Goal: Task Accomplishment & Management: Manage account settings

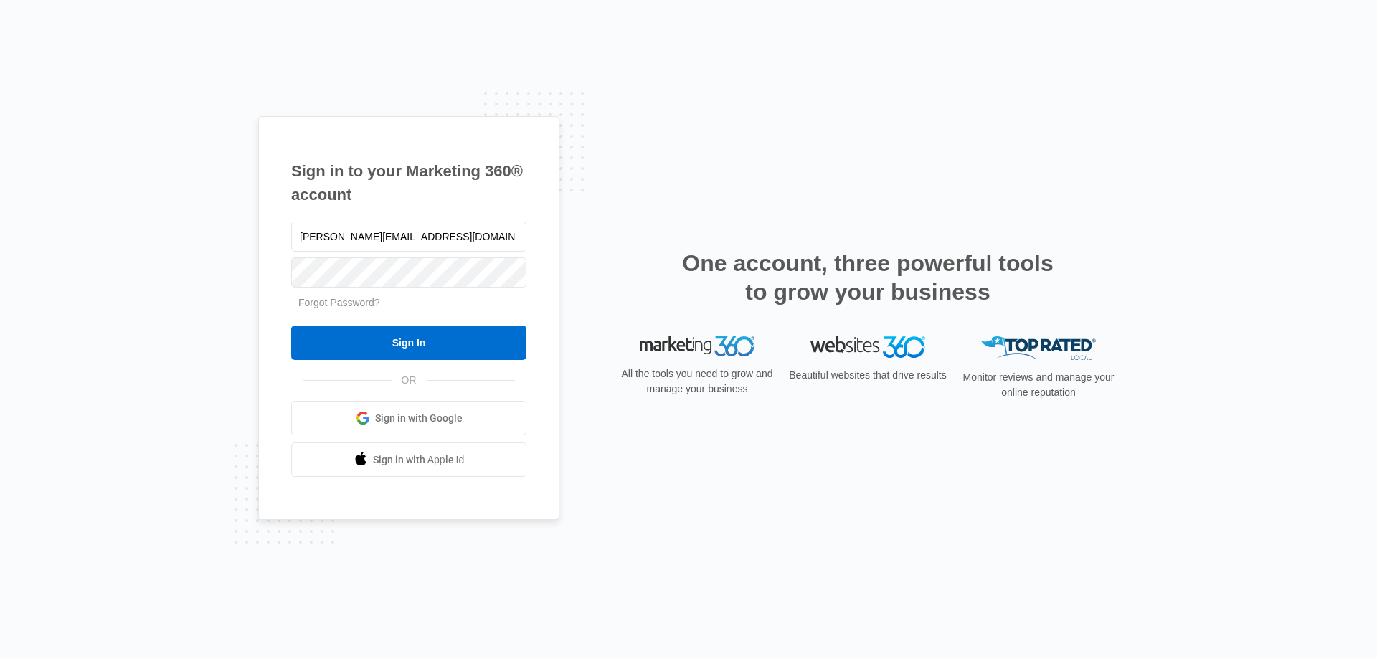
type input "[PERSON_NAME][EMAIL_ADDRESS][DOMAIN_NAME]"
click at [291, 326] on input "Sign In" at bounding box center [408, 343] width 235 height 34
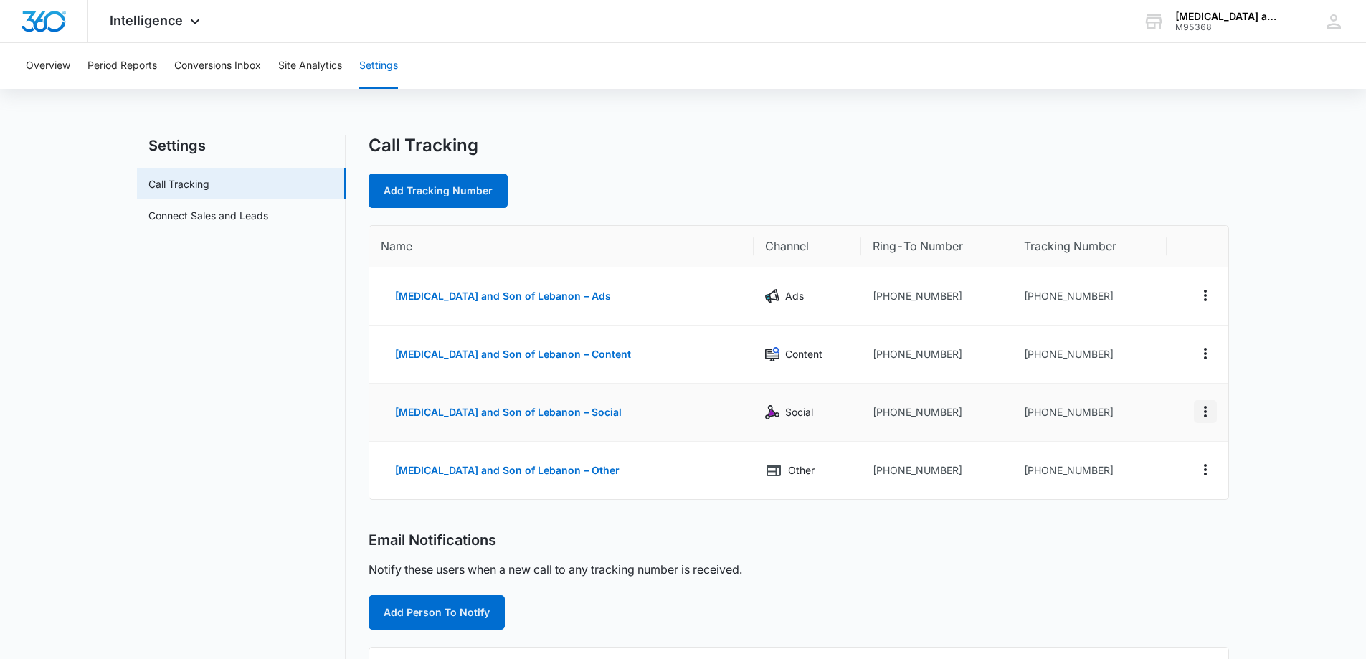
click at [1207, 412] on icon "Actions" at bounding box center [1205, 411] width 17 height 17
click at [469, 410] on button "[MEDICAL_DATA] and Son of Lebanon – Social" at bounding box center [508, 412] width 255 height 34
select select "SOCIAL"
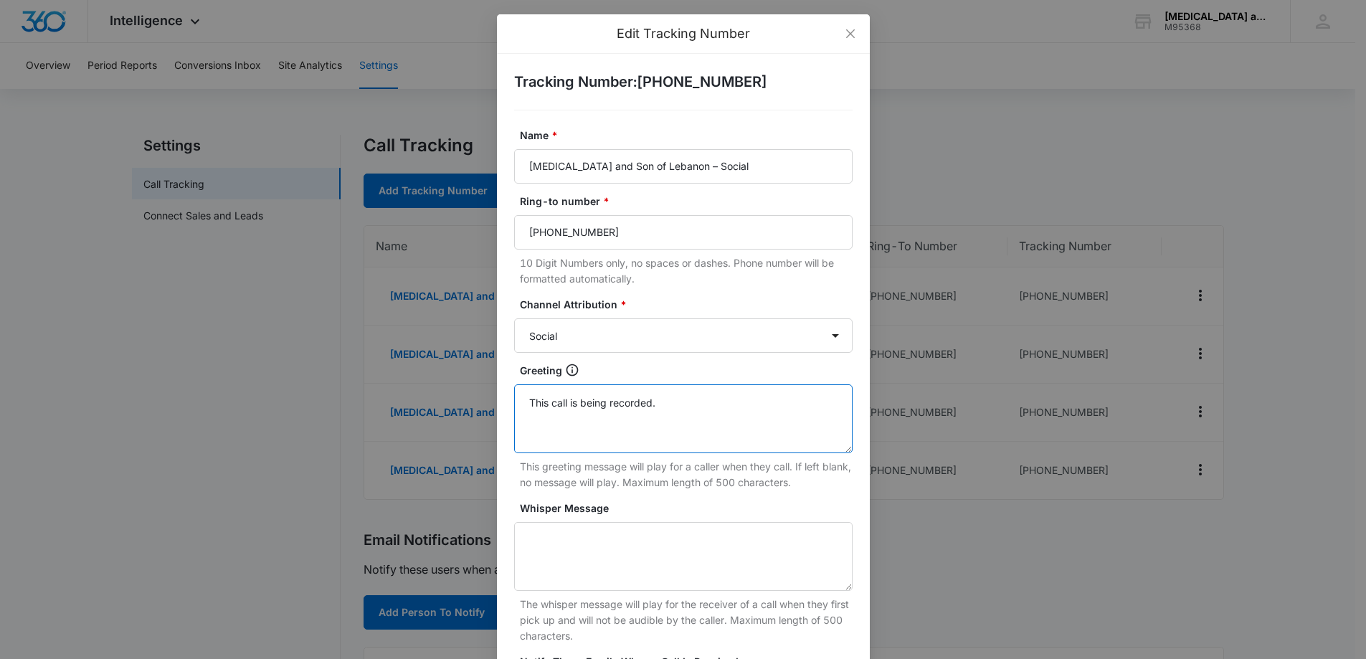
click at [650, 404] on textarea "This call is being recorded." at bounding box center [683, 418] width 338 height 69
type textarea "T"
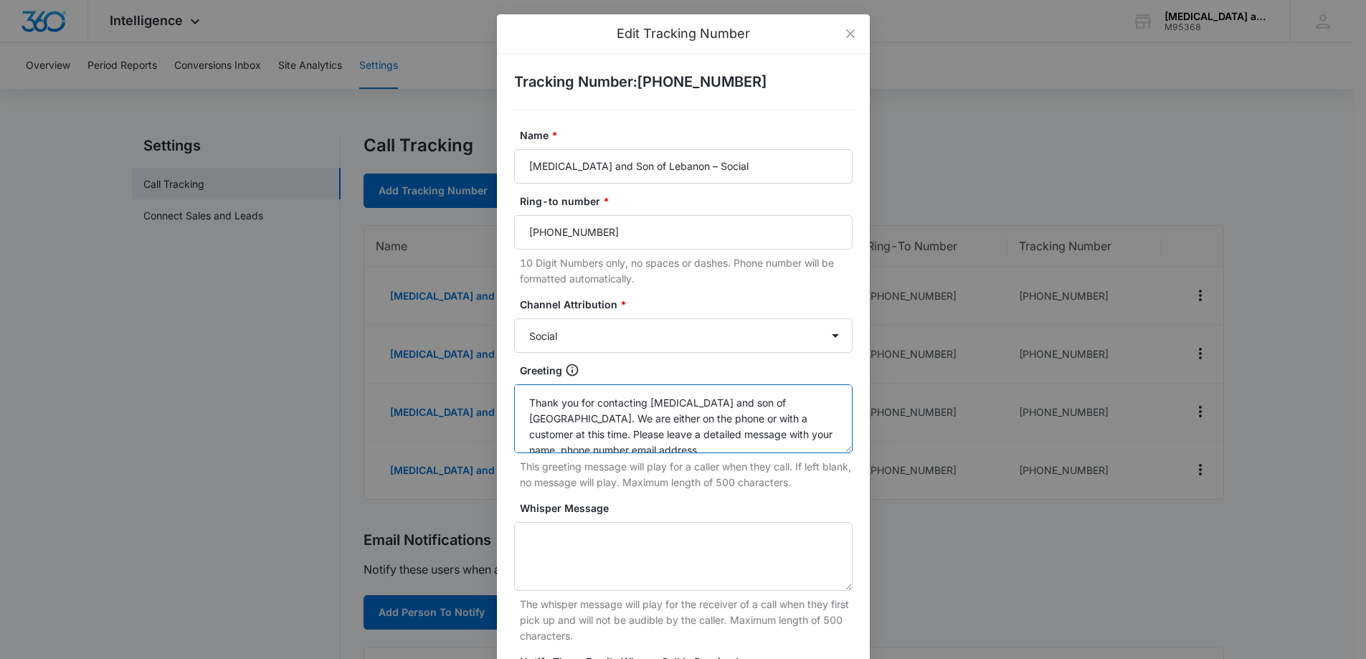
scroll to position [4, 0]
click at [726, 434] on textarea "Thank you for contacting [MEDICAL_DATA] and son of [GEOGRAPHIC_DATA]. We are ei…" at bounding box center [683, 418] width 338 height 69
click at [647, 447] on textarea "Thank you for contacting [MEDICAL_DATA] and son of [GEOGRAPHIC_DATA]. We are ei…" at bounding box center [683, 418] width 338 height 69
click at [618, 447] on textarea "Thank you for contacting [MEDICAL_DATA] and son of [GEOGRAPHIC_DATA]. We are ei…" at bounding box center [683, 418] width 338 height 69
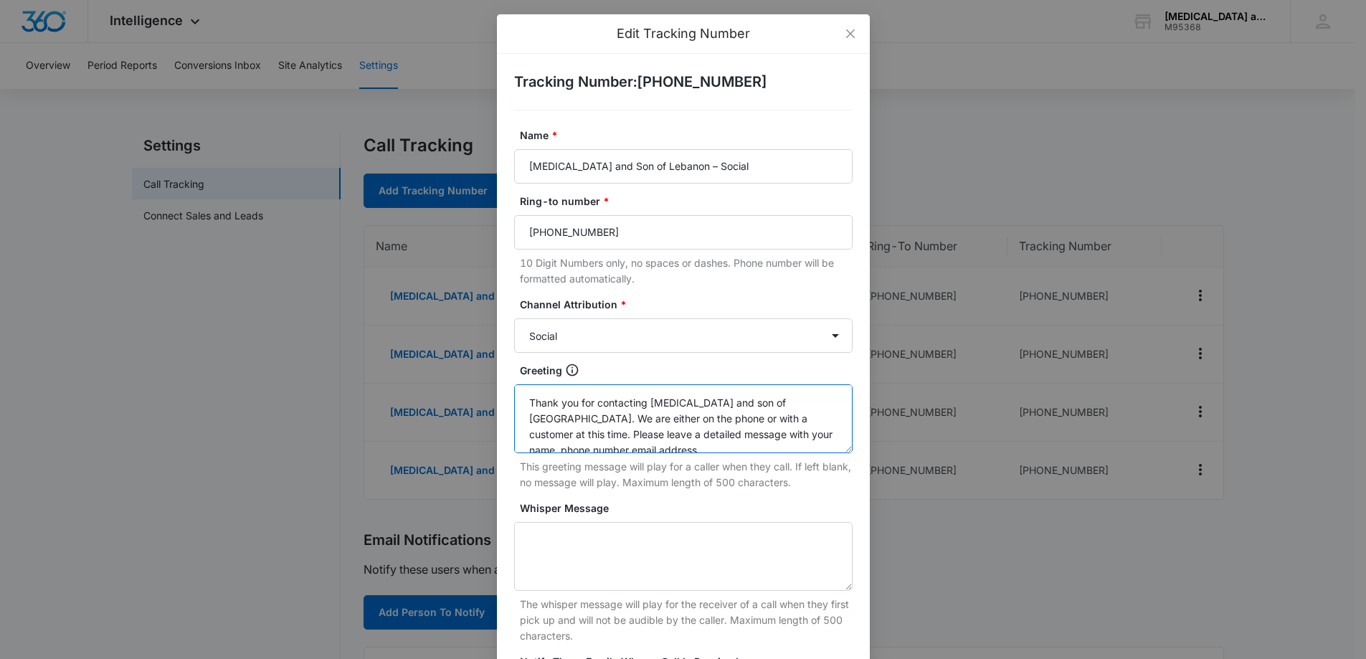
scroll to position [47, 0]
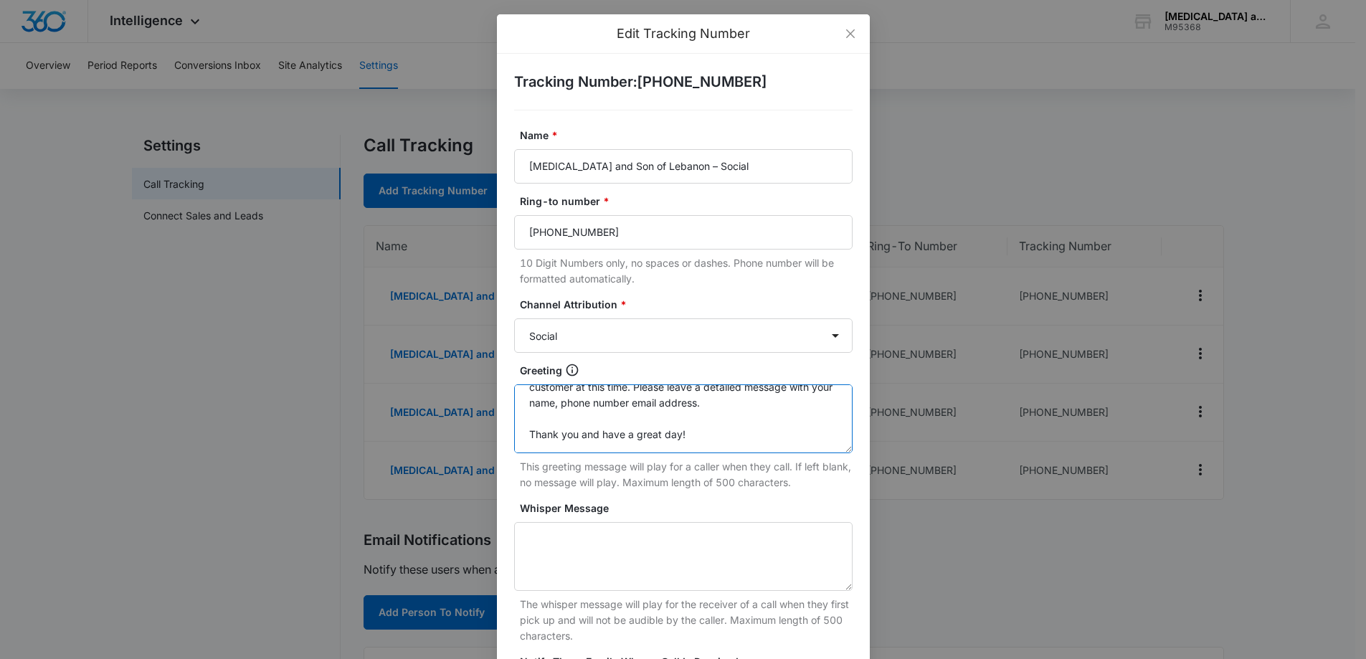
drag, startPoint x: 595, startPoint y: 405, endPoint x: 606, endPoint y: 409, distance: 11.3
click at [596, 405] on textarea "Thank you for contacting [MEDICAL_DATA] and son of [GEOGRAPHIC_DATA]. We are ei…" at bounding box center [683, 418] width 338 height 69
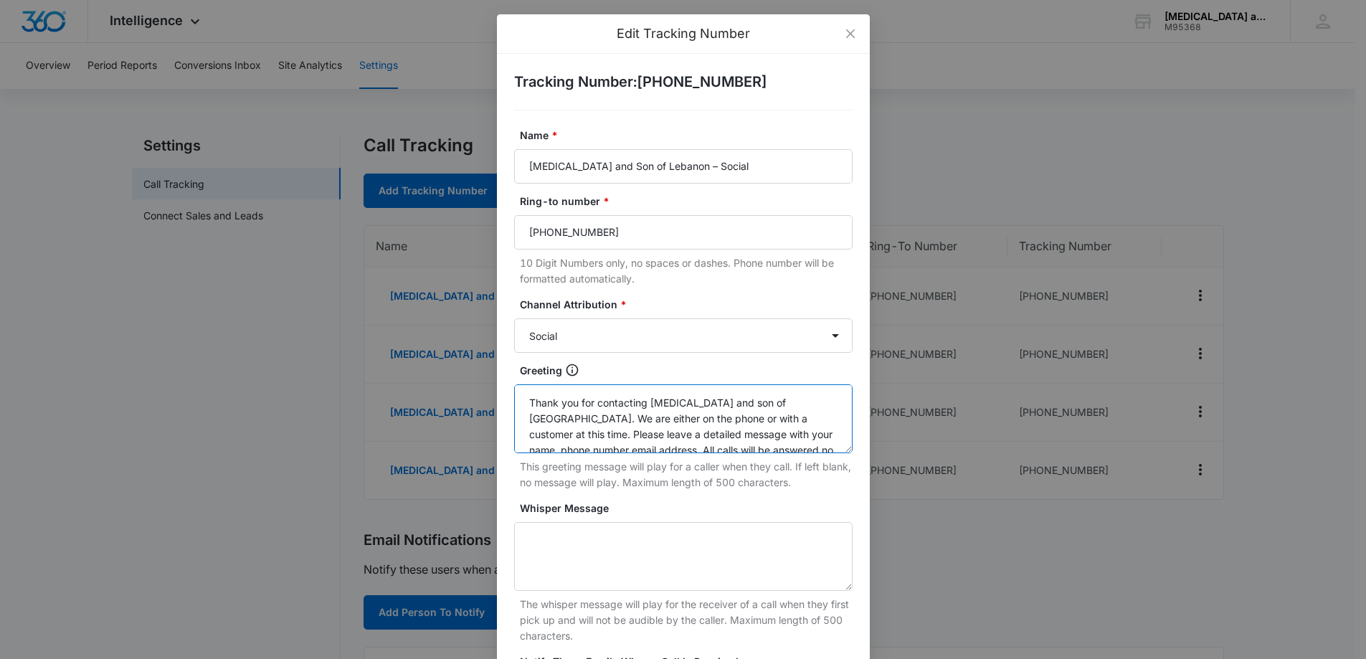
click at [706, 404] on textarea "Thank you for contacting [MEDICAL_DATA] and son of [GEOGRAPHIC_DATA]. We are ei…" at bounding box center [683, 418] width 338 height 69
click at [817, 406] on textarea "Thank you for contacting [MEDICAL_DATA] and Son of [GEOGRAPHIC_DATA]. We are ei…" at bounding box center [683, 418] width 338 height 69
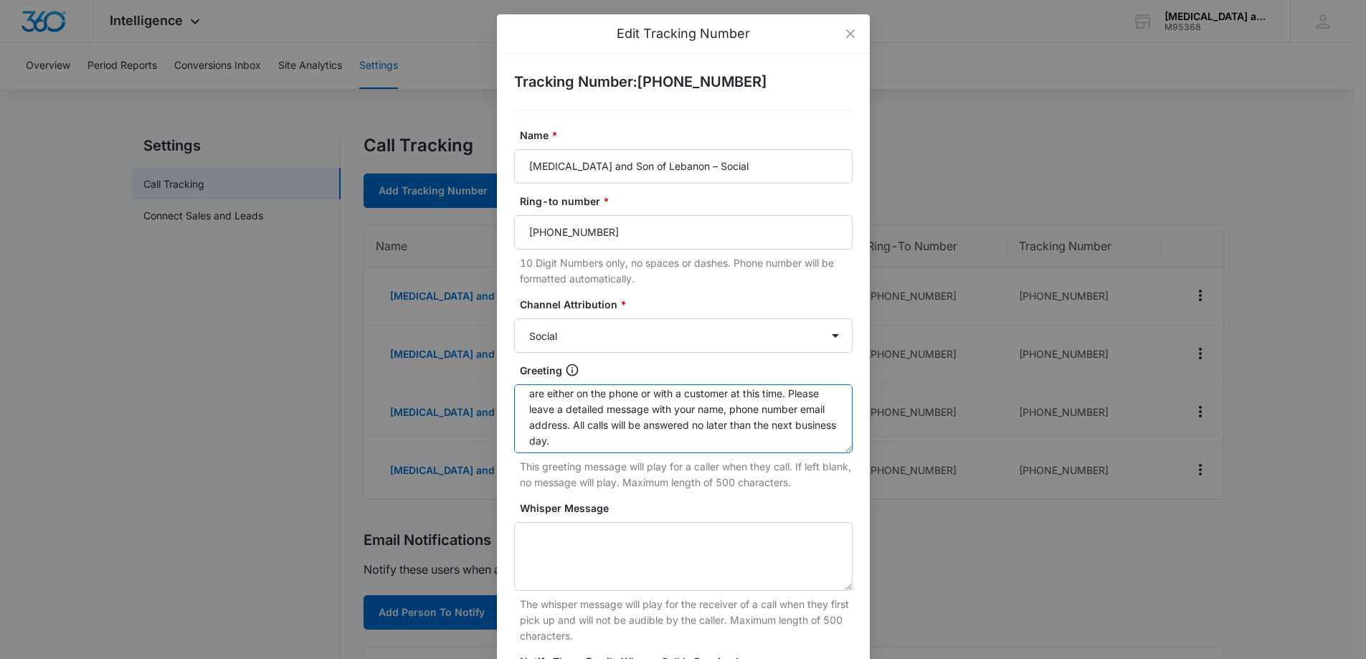
scroll to position [63, 0]
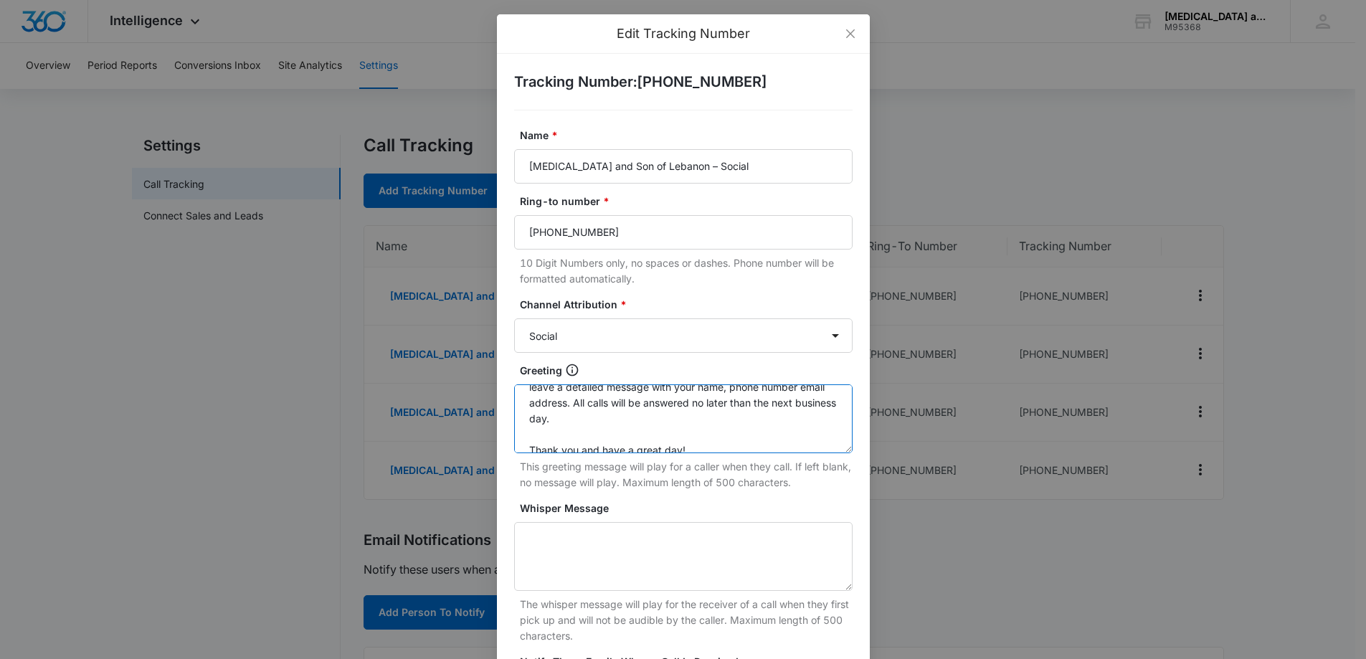
click at [600, 388] on textarea "Thank you for contacting [MEDICAL_DATA] and Son of [GEOGRAPHIC_DATA]. We are so…" at bounding box center [683, 418] width 338 height 69
click at [609, 392] on textarea "Thank you for contacting [MEDICAL_DATA] and Son of [GEOGRAPHIC_DATA]. We are so…" at bounding box center [683, 418] width 338 height 69
click at [649, 392] on textarea "Thank you for contacting [MEDICAL_DATA] and Son of [GEOGRAPHIC_DATA]. We are so…" at bounding box center [683, 418] width 338 height 69
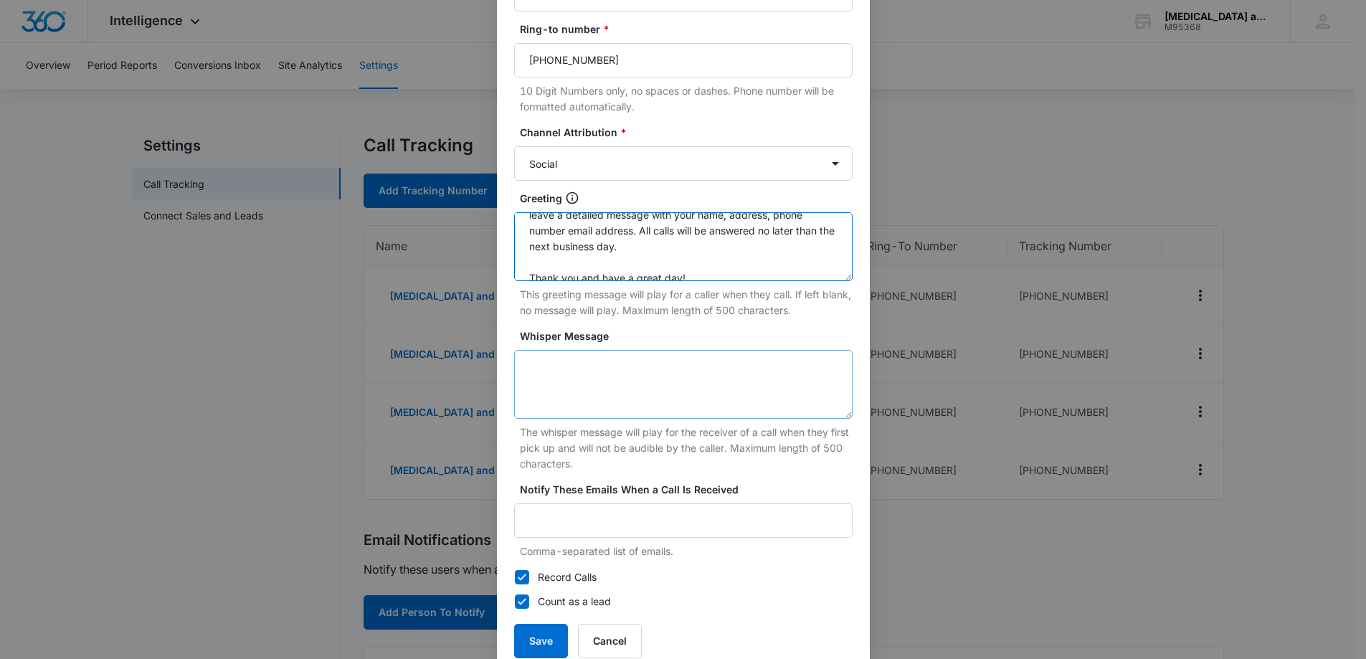
scroll to position [206, 0]
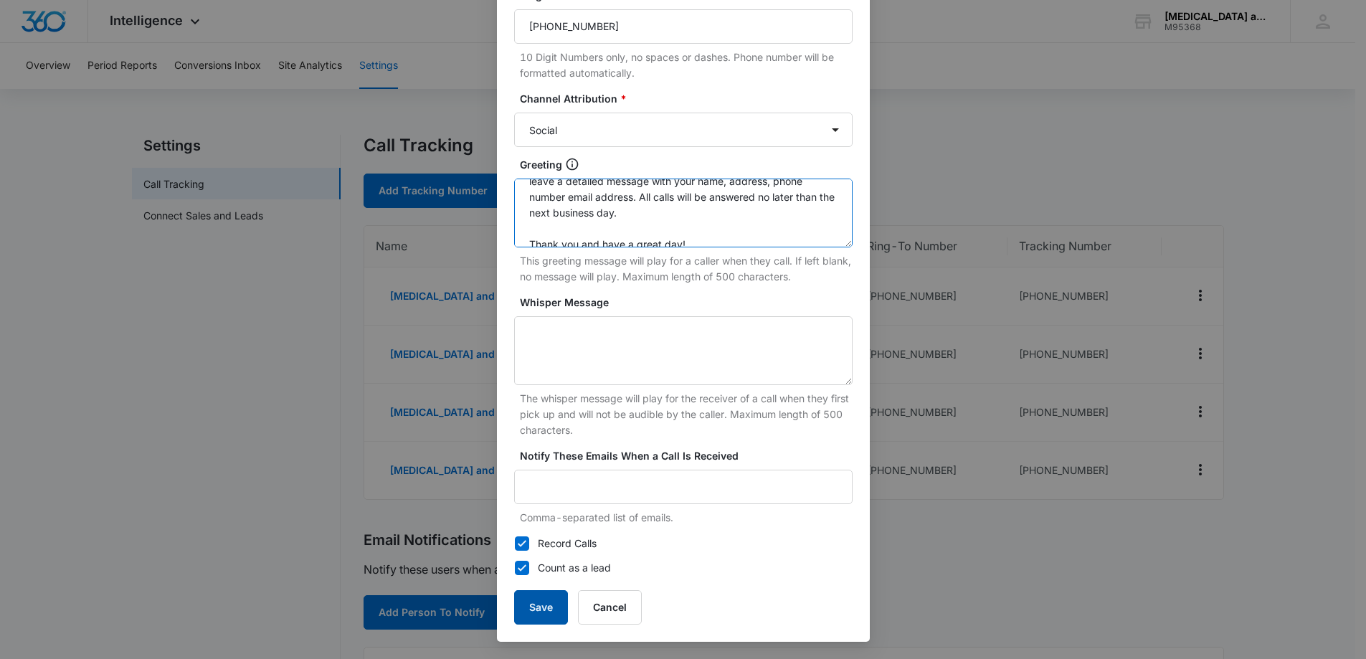
type textarea "Thank you for contacting [MEDICAL_DATA] and Son of [GEOGRAPHIC_DATA]. We are so…"
click at [540, 614] on button "Save" at bounding box center [541, 607] width 54 height 34
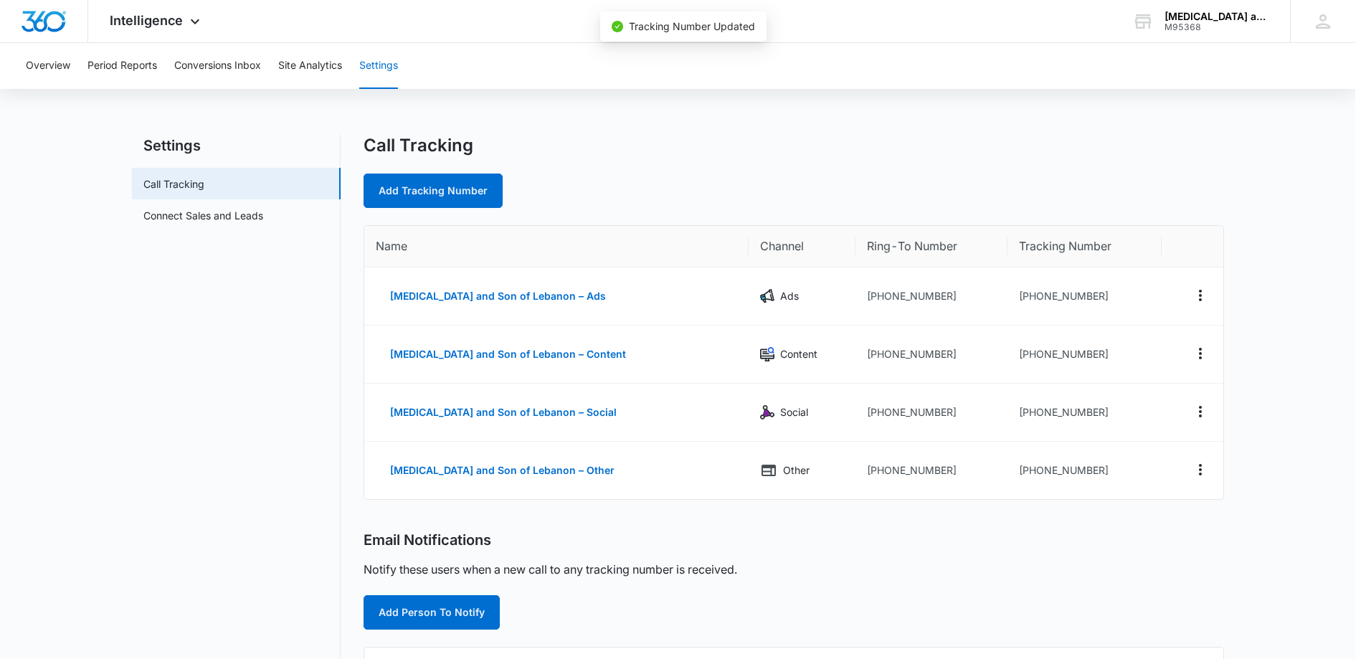
scroll to position [191, 0]
click at [484, 417] on button "[MEDICAL_DATA] and Son of Lebanon – Social" at bounding box center [508, 412] width 255 height 34
select select "SOCIAL"
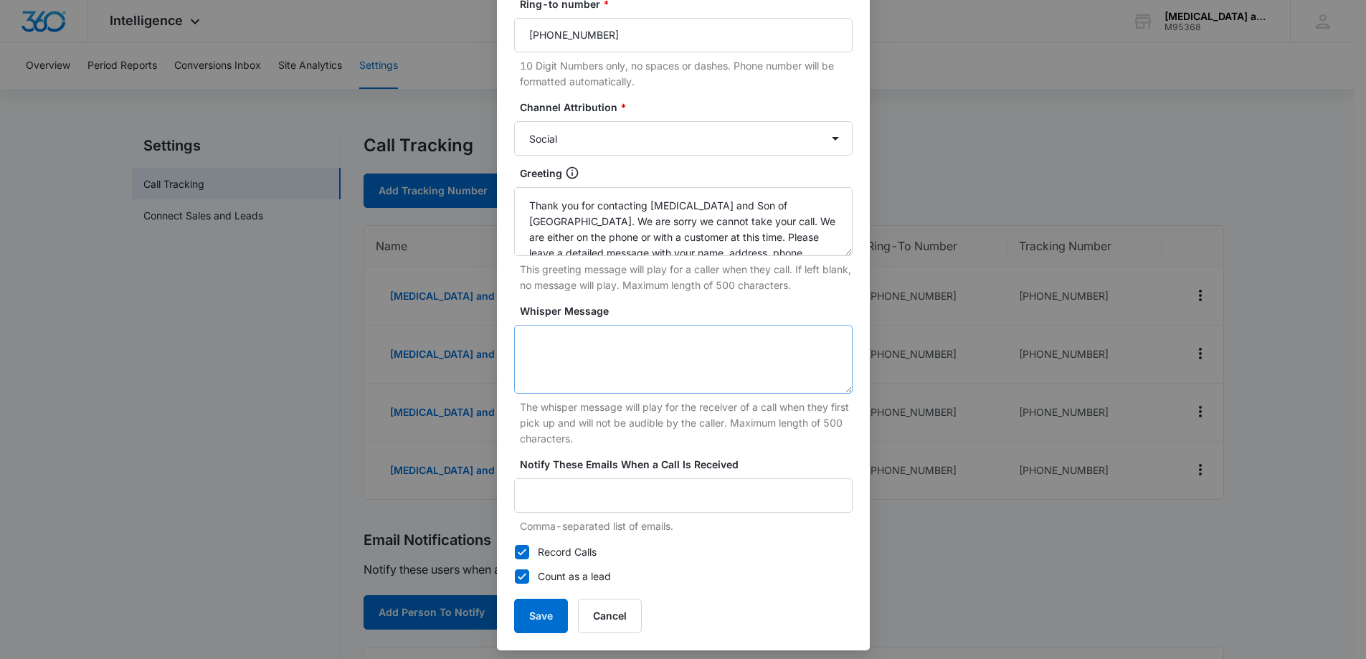
scroll to position [206, 0]
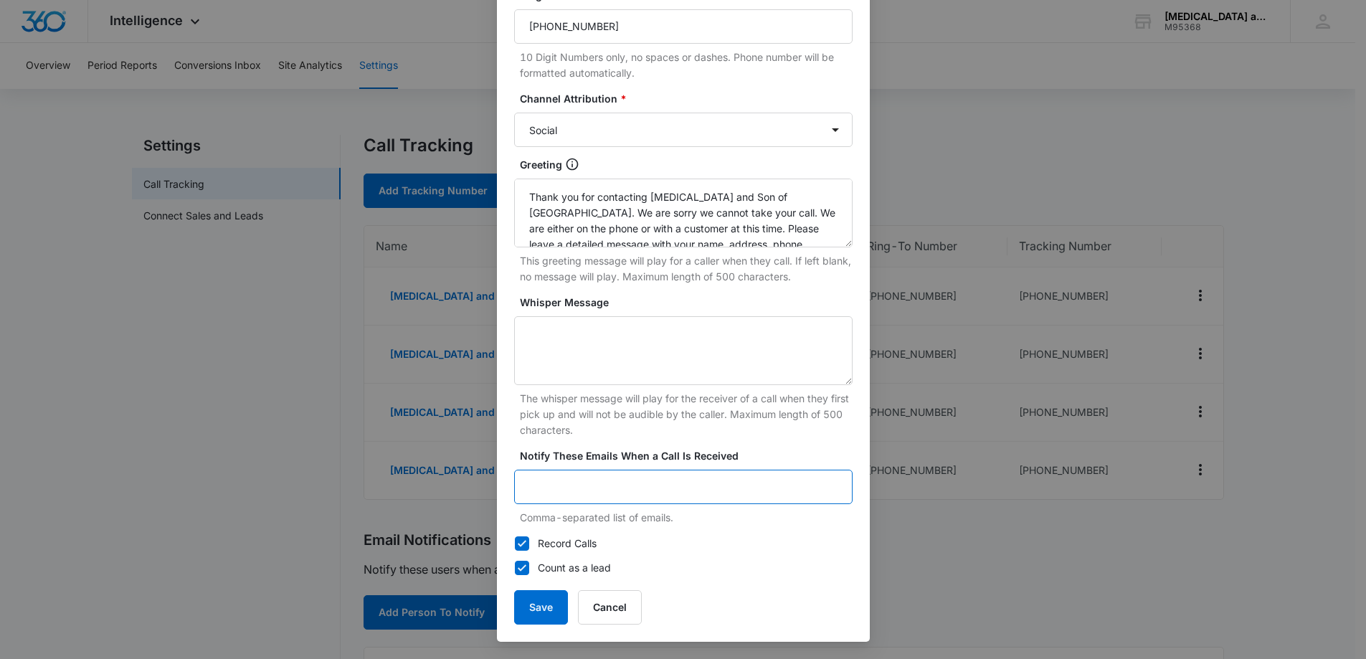
click at [597, 487] on input "Notify These Emails When a Call Is Received" at bounding box center [683, 487] width 338 height 34
type input "[PERSON_NAME][EMAIL_ADDRESS][DOMAIN_NAME]"
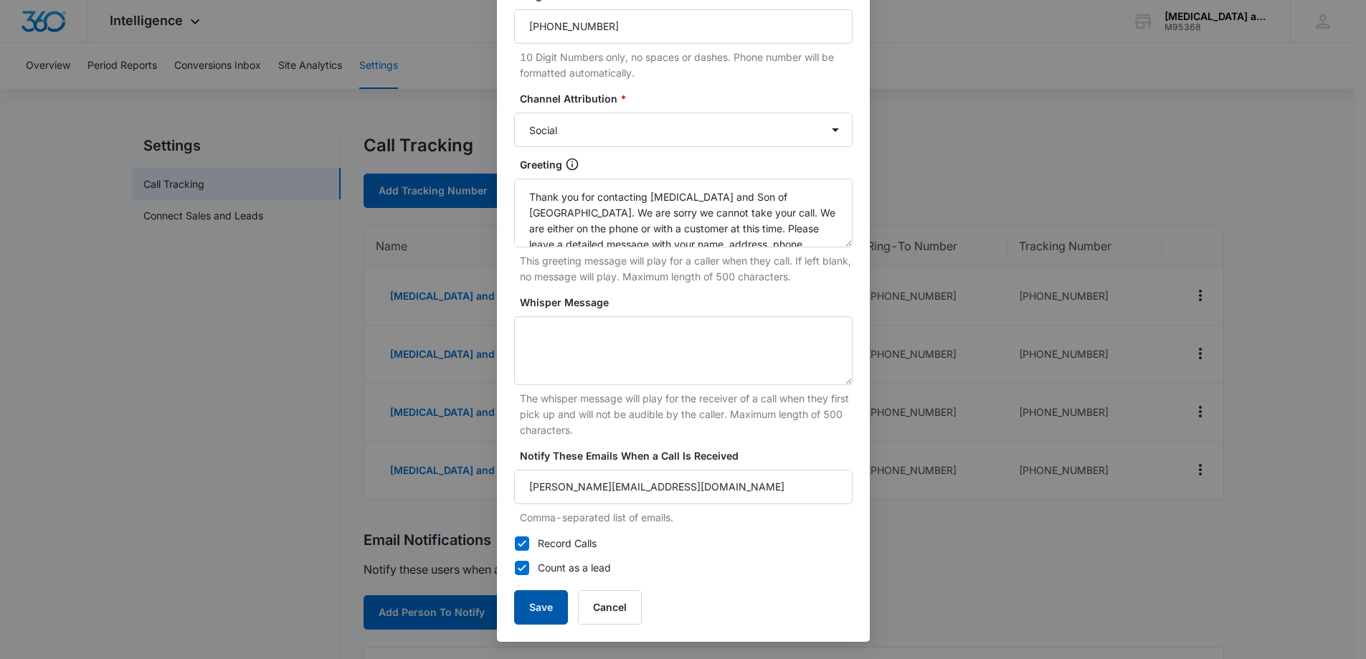
click at [531, 612] on button "Save" at bounding box center [541, 607] width 54 height 34
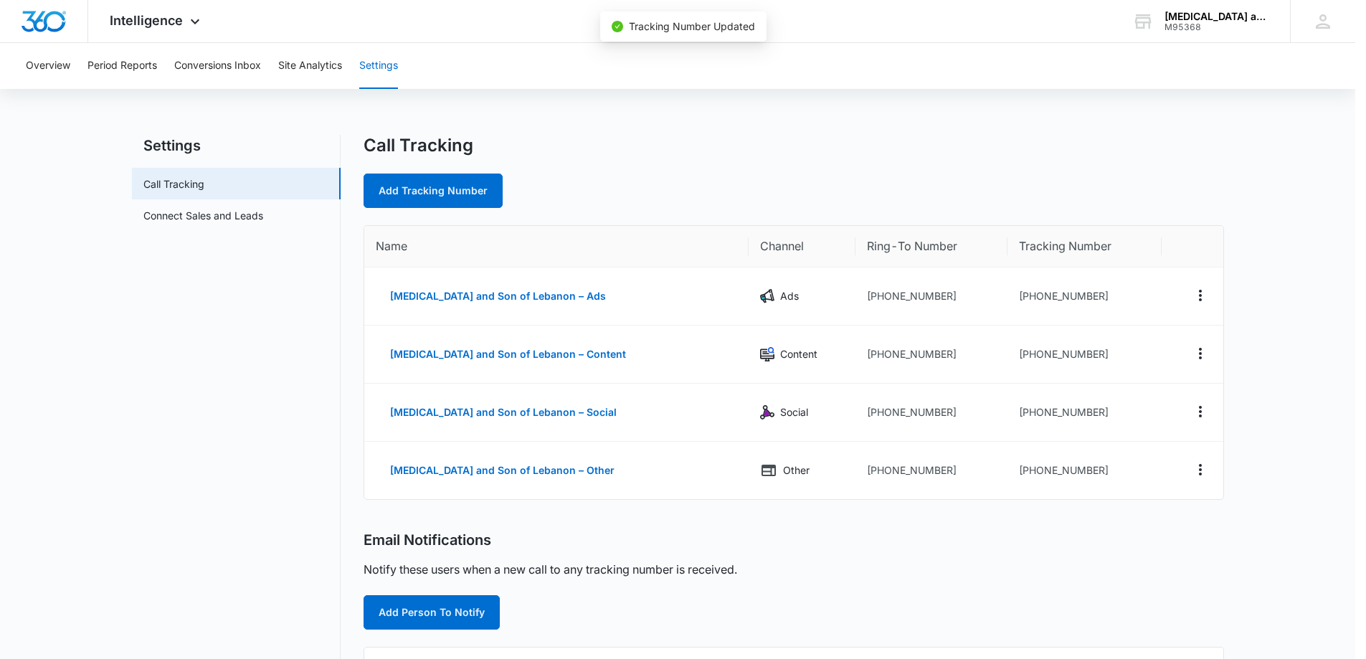
scroll to position [0, 0]
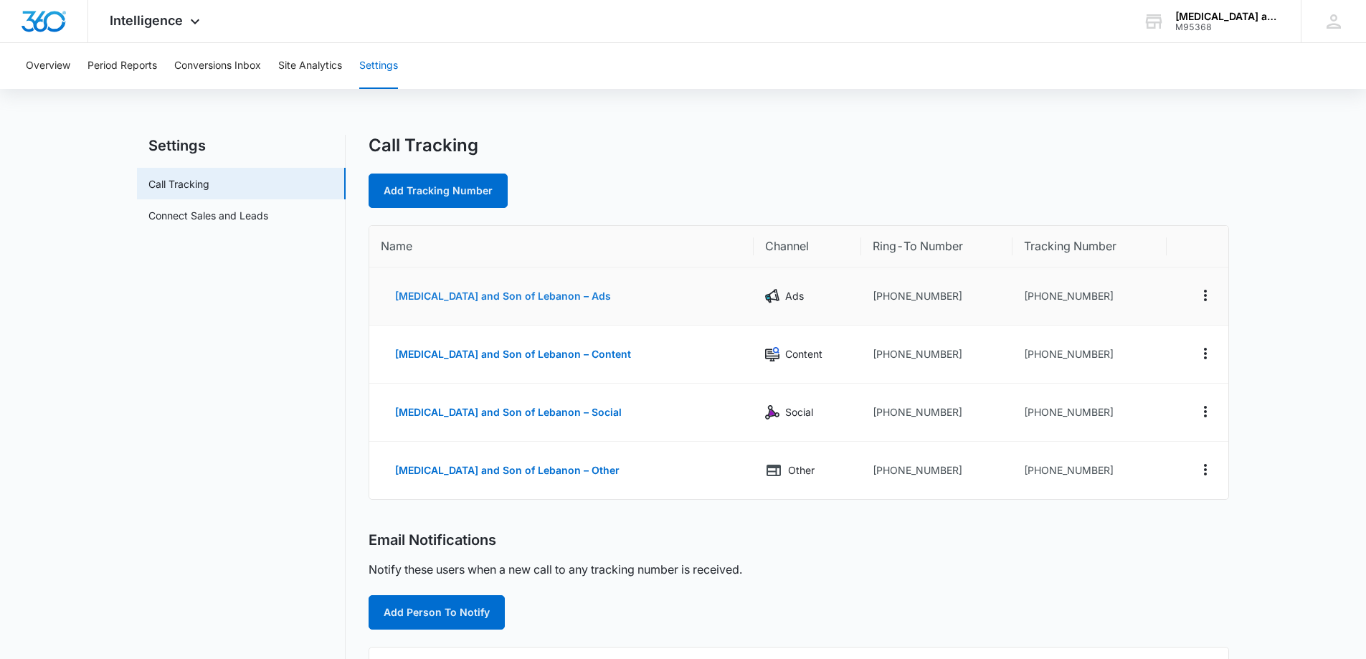
click at [488, 295] on button "[MEDICAL_DATA] and Son of Lebanon – Ads" at bounding box center [503, 296] width 245 height 34
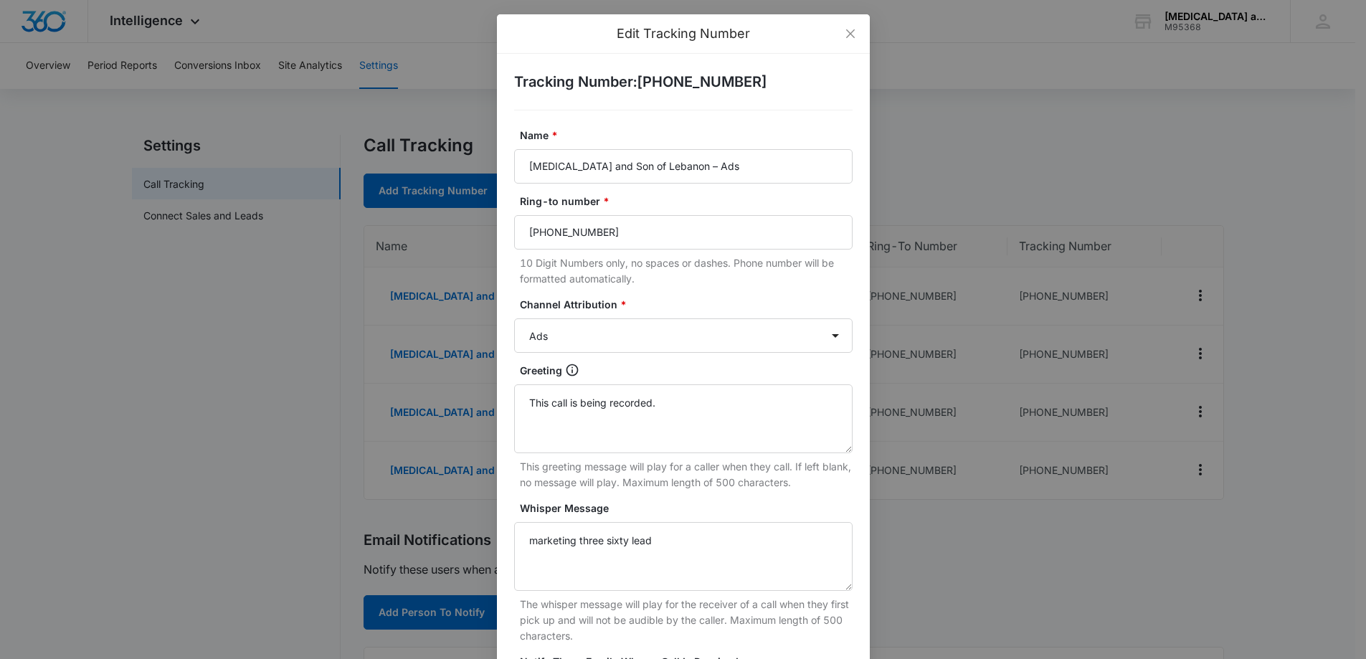
click at [439, 409] on div "Edit Tracking Number Tracking Number : [PHONE_NUMBER] Name * [MEDICAL_DATA] and…" at bounding box center [683, 329] width 1366 height 659
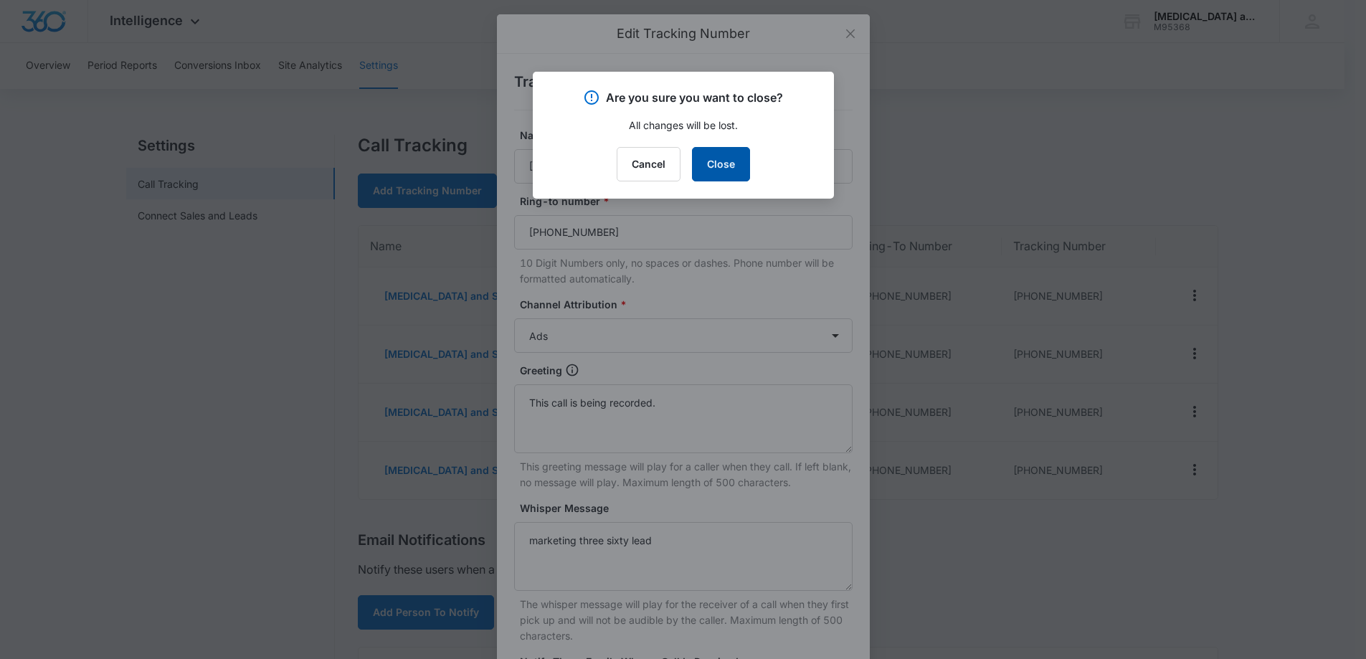
click at [725, 166] on button "Close" at bounding box center [721, 164] width 58 height 34
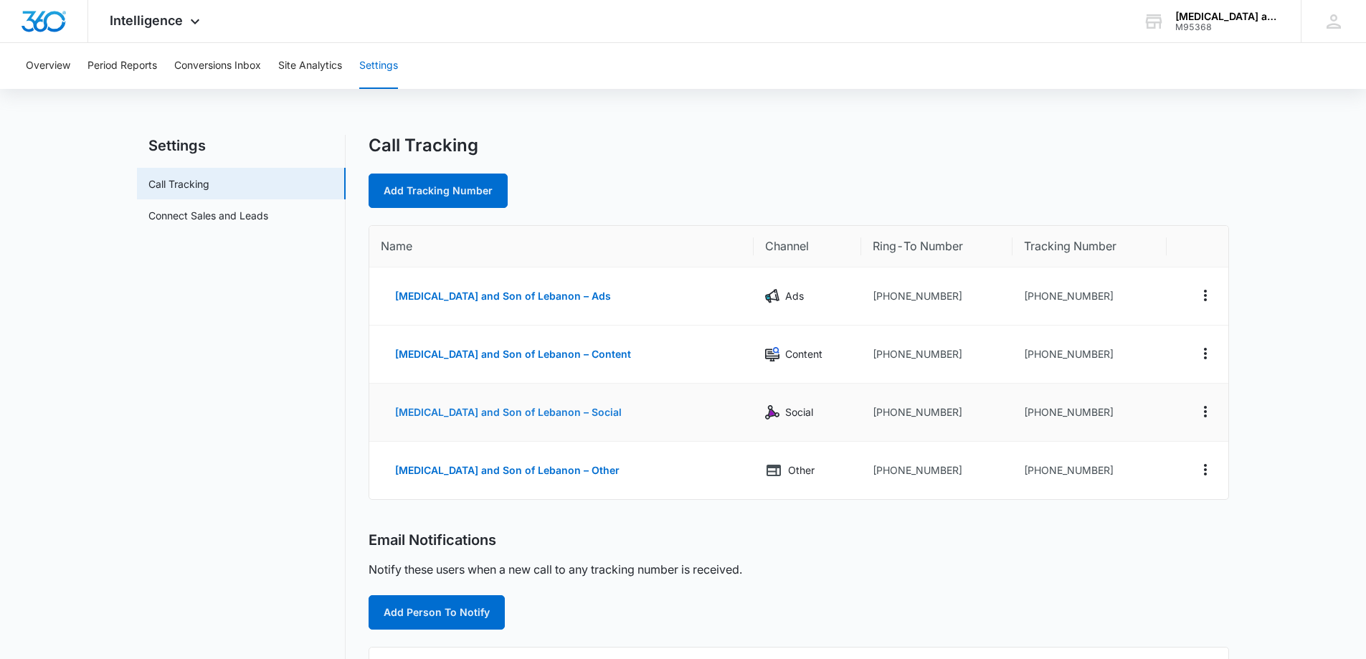
click at [470, 414] on button "[MEDICAL_DATA] and Son of Lebanon – Social" at bounding box center [508, 412] width 255 height 34
select select "SOCIAL"
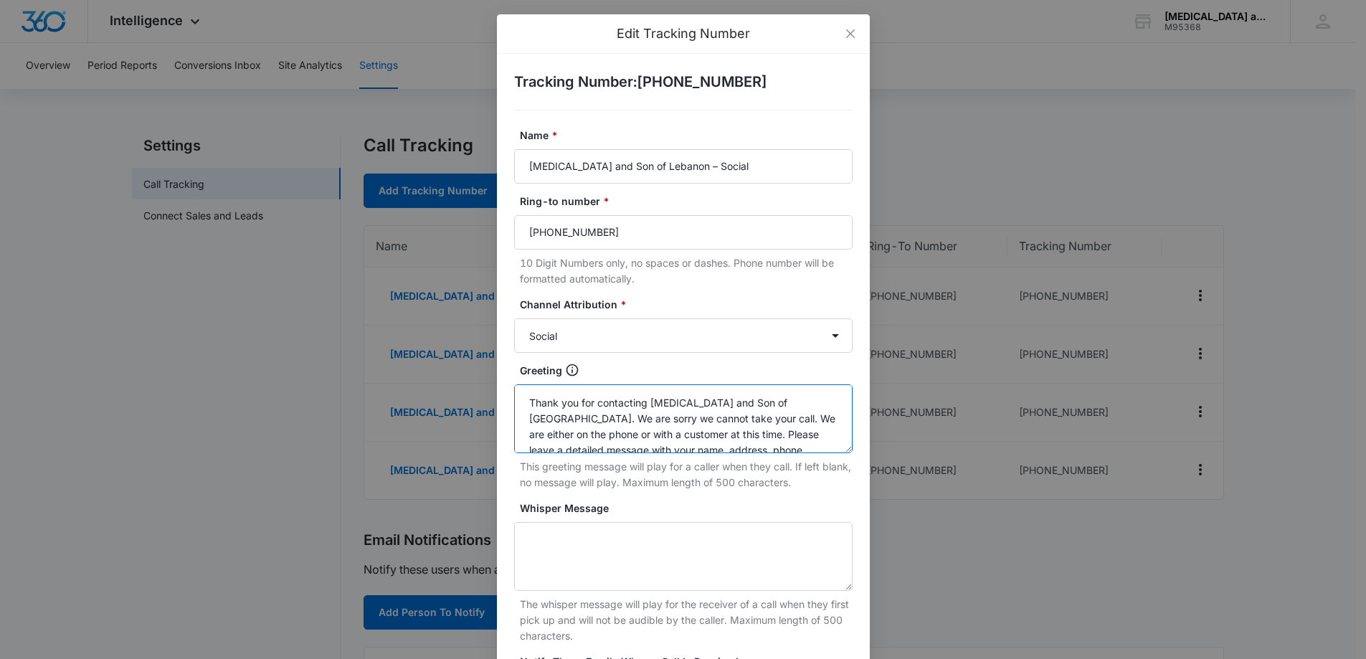
scroll to position [63, 0]
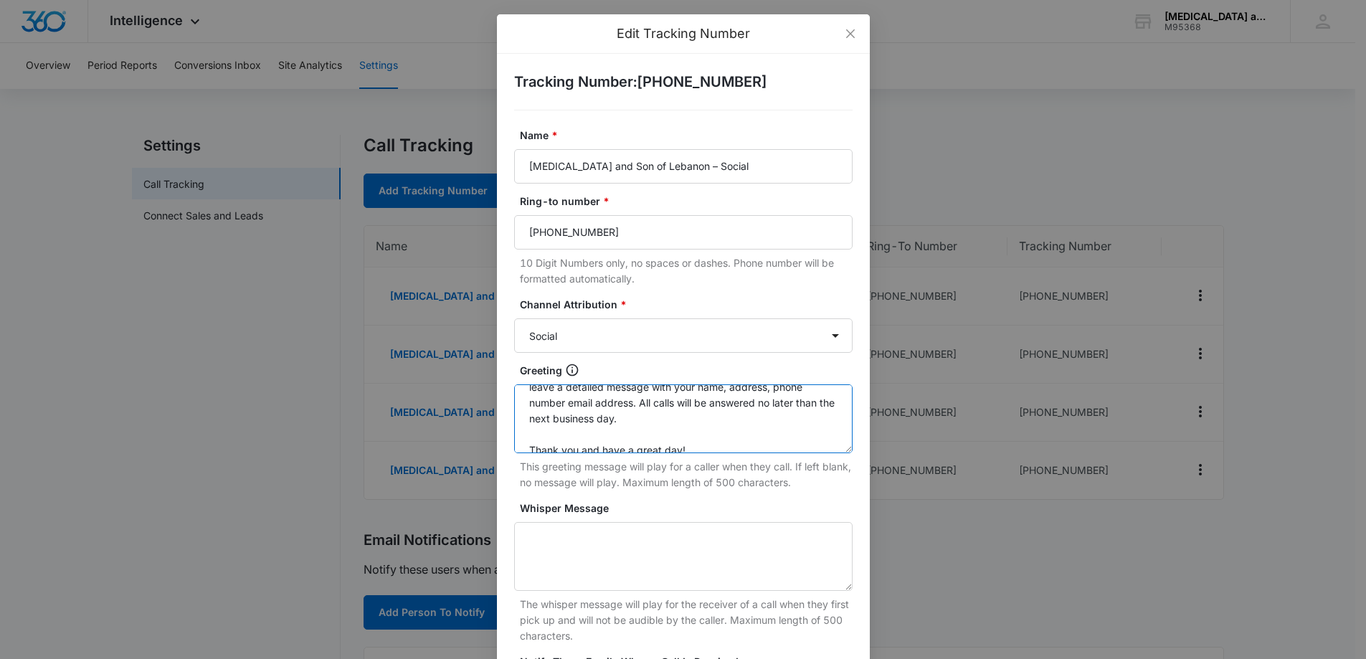
drag, startPoint x: 520, startPoint y: 405, endPoint x: 717, endPoint y: 446, distance: 201.4
click at [720, 450] on textarea "Thank you for contacting [MEDICAL_DATA] and Son of [GEOGRAPHIC_DATA]. We are so…" at bounding box center [683, 418] width 338 height 69
click at [434, 295] on div "Edit Tracking Number Tracking Number : [PHONE_NUMBER] Name * [MEDICAL_DATA] and…" at bounding box center [683, 329] width 1366 height 659
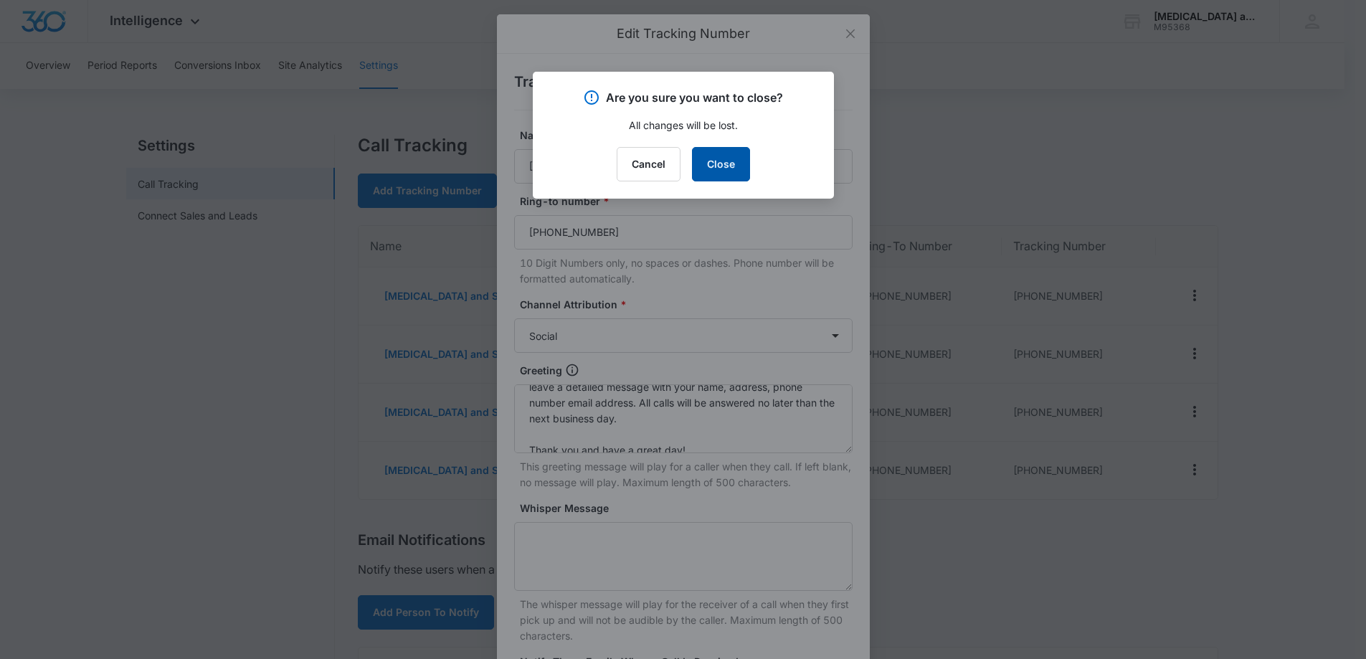
click at [724, 156] on button "Close" at bounding box center [721, 164] width 58 height 34
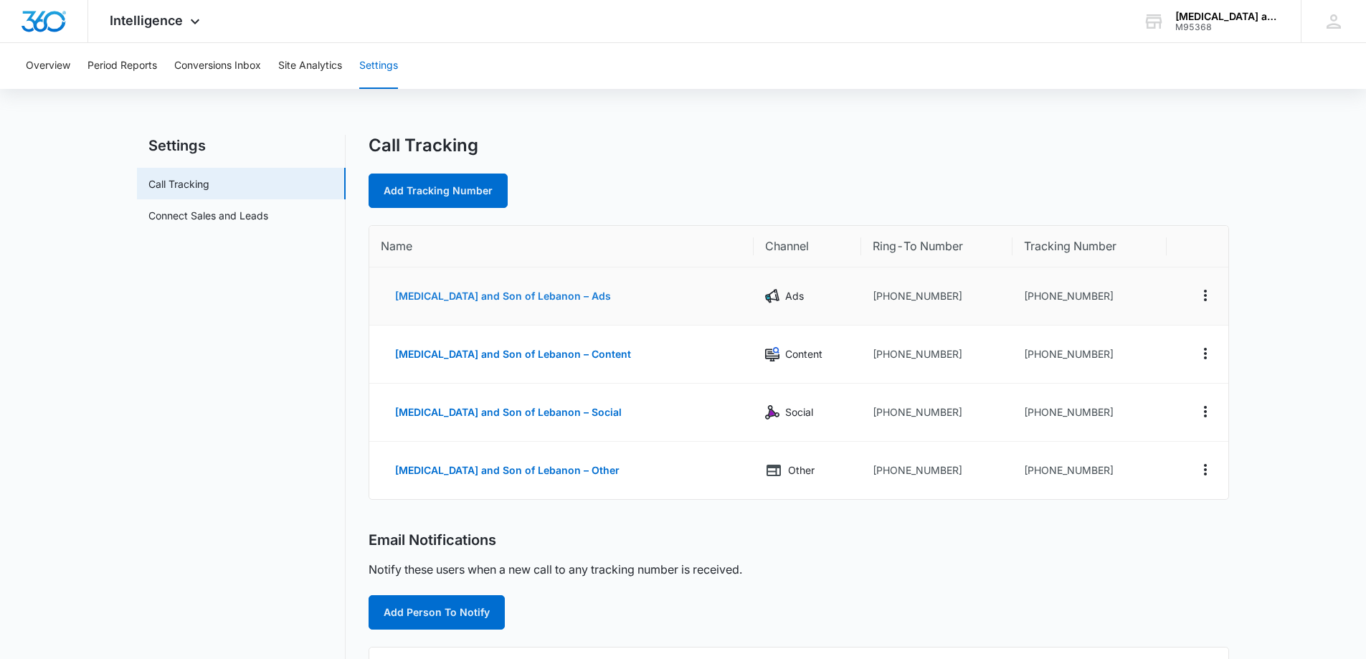
click at [507, 298] on button "[MEDICAL_DATA] and Son of Lebanon – Ads" at bounding box center [503, 296] width 245 height 34
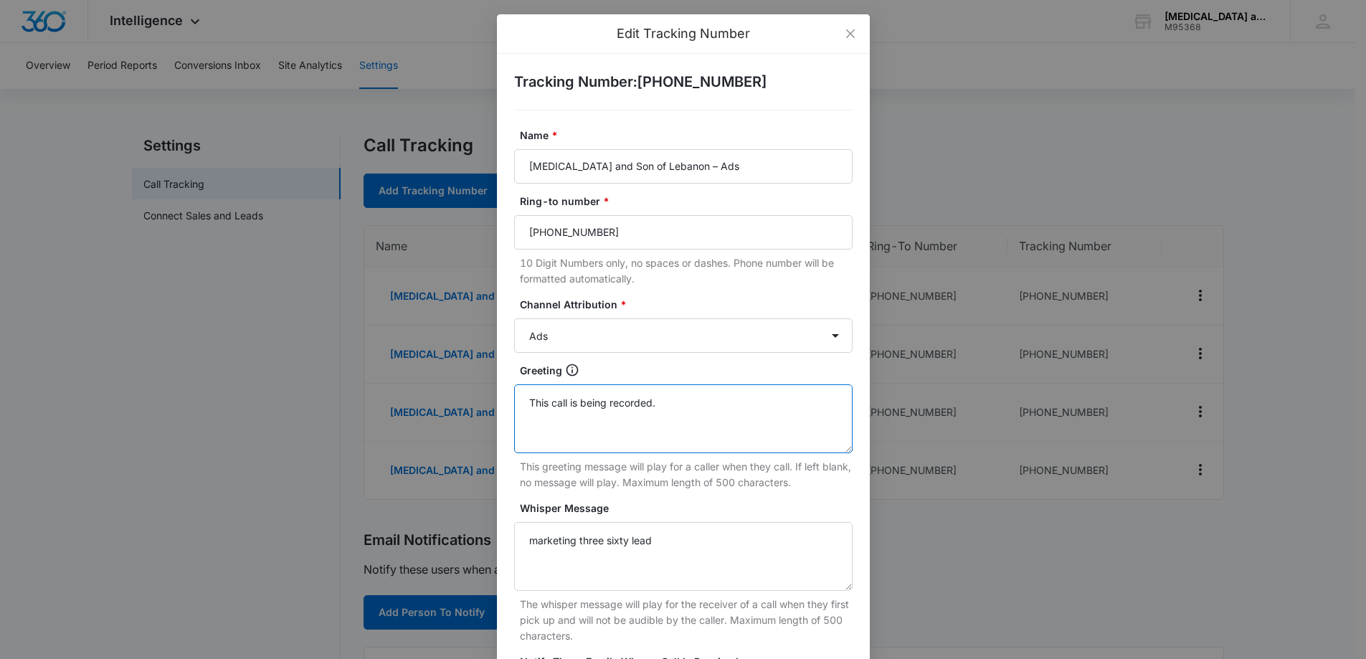
drag, startPoint x: 653, startPoint y: 405, endPoint x: 526, endPoint y: 404, distance: 126.9
click at [526, 404] on textarea "This call is being recorded." at bounding box center [683, 418] width 338 height 69
drag, startPoint x: 526, startPoint y: 404, endPoint x: 614, endPoint y: 435, distance: 93.2
click at [614, 435] on textarea "This call is being recorded." at bounding box center [683, 418] width 338 height 69
drag, startPoint x: 614, startPoint y: 435, endPoint x: 594, endPoint y: 428, distance: 21.1
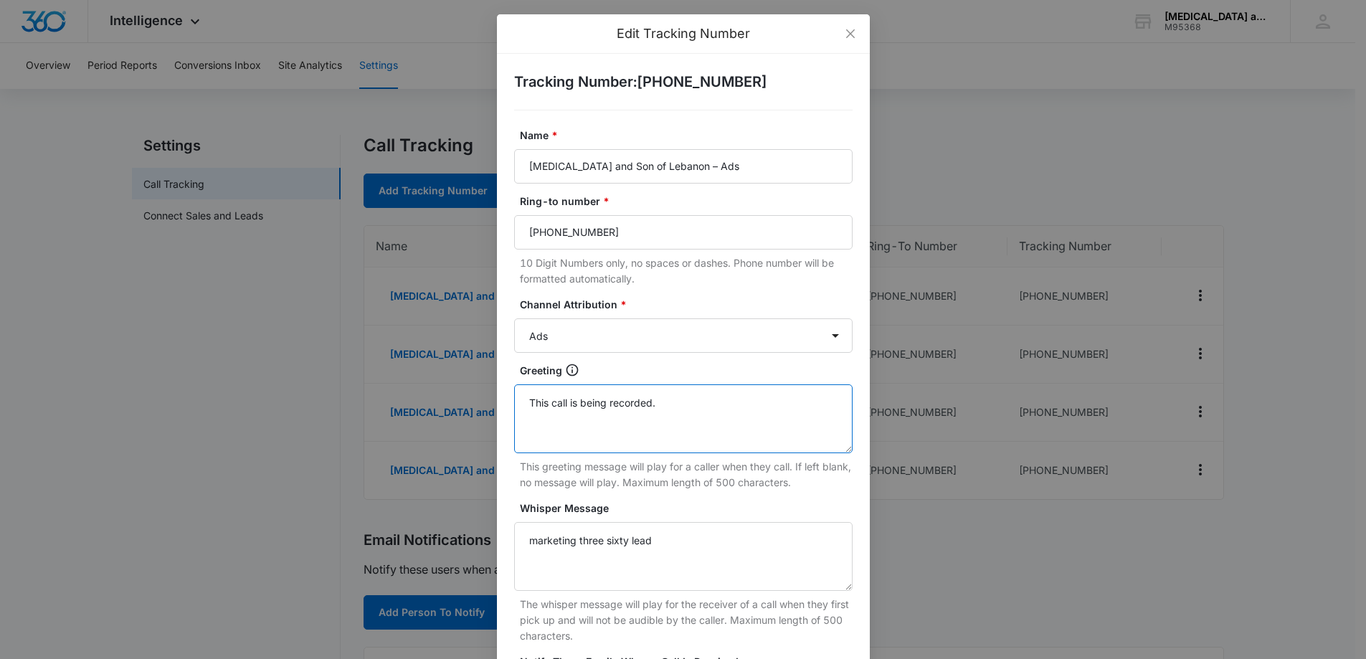
click at [594, 428] on textarea "This call is being recorded." at bounding box center [683, 418] width 338 height 69
drag, startPoint x: 658, startPoint y: 406, endPoint x: 523, endPoint y: 402, distance: 134.9
click at [523, 402] on textarea "This call is being recorded." at bounding box center [683, 418] width 338 height 69
paste textarea "ank you for contacting [MEDICAL_DATA] and Son of [GEOGRAPHIC_DATA]. We are sorr…"
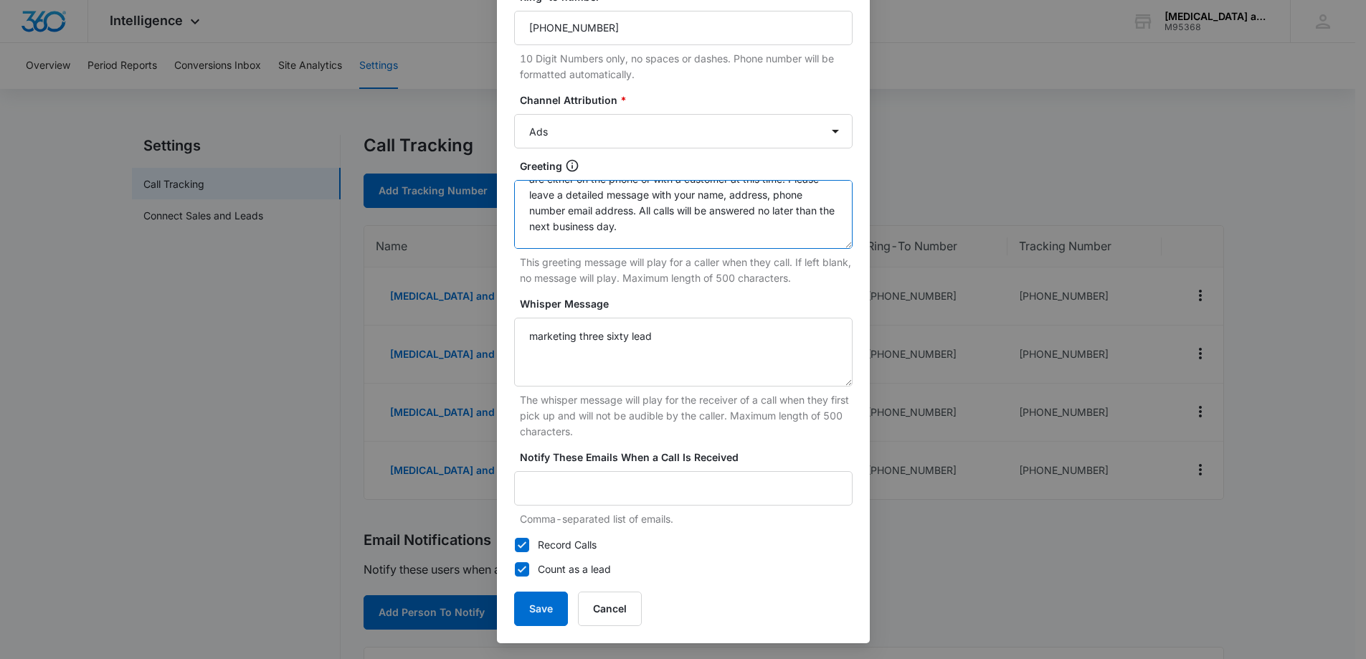
scroll to position [206, 0]
type textarea "Thank you for contacting [MEDICAL_DATA] and Son of [GEOGRAPHIC_DATA]. We are so…"
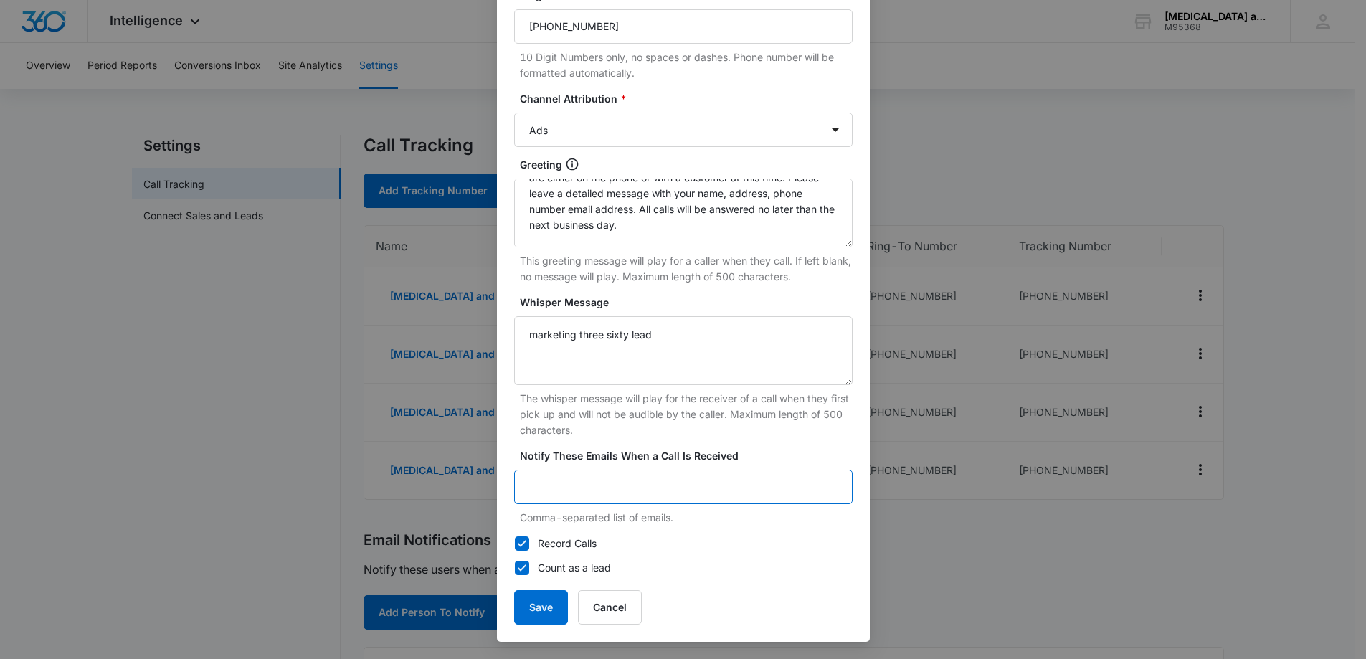
click at [591, 490] on input "Notify These Emails When a Call Is Received" at bounding box center [683, 487] width 338 height 34
type input "[PERSON_NAME][EMAIL_ADDRESS][DOMAIN_NAME]"
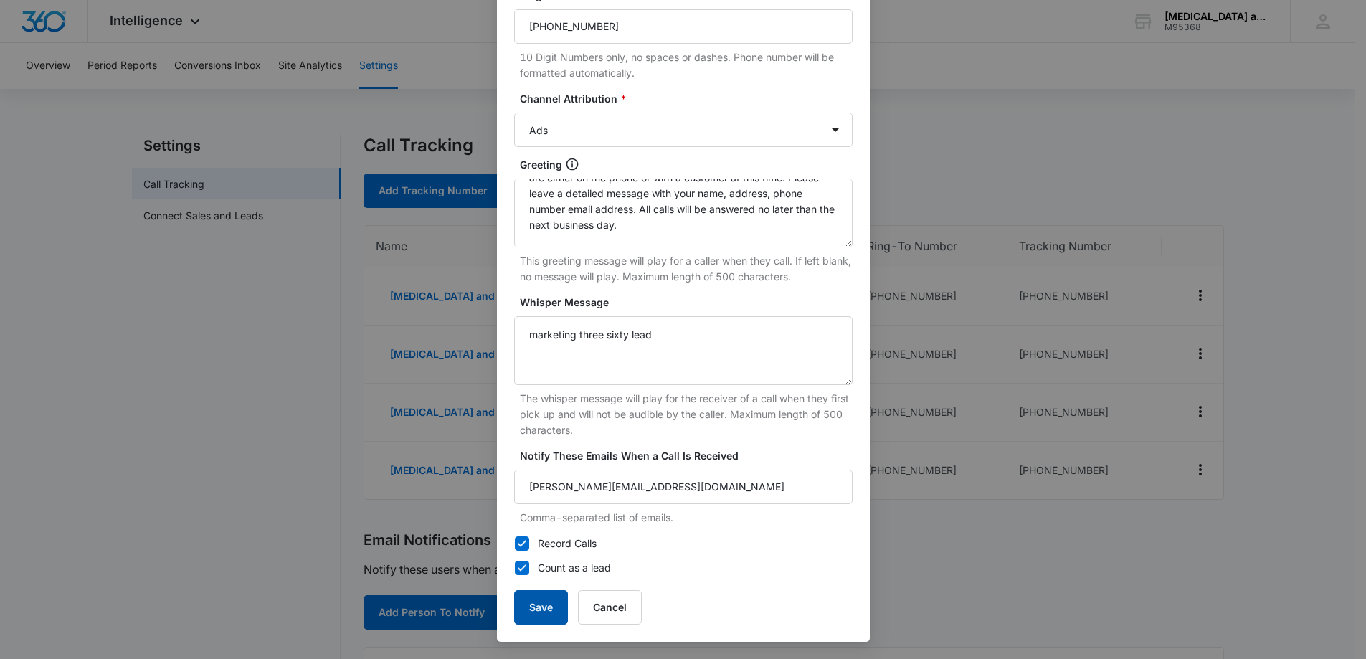
click at [536, 602] on button "Save" at bounding box center [541, 607] width 54 height 34
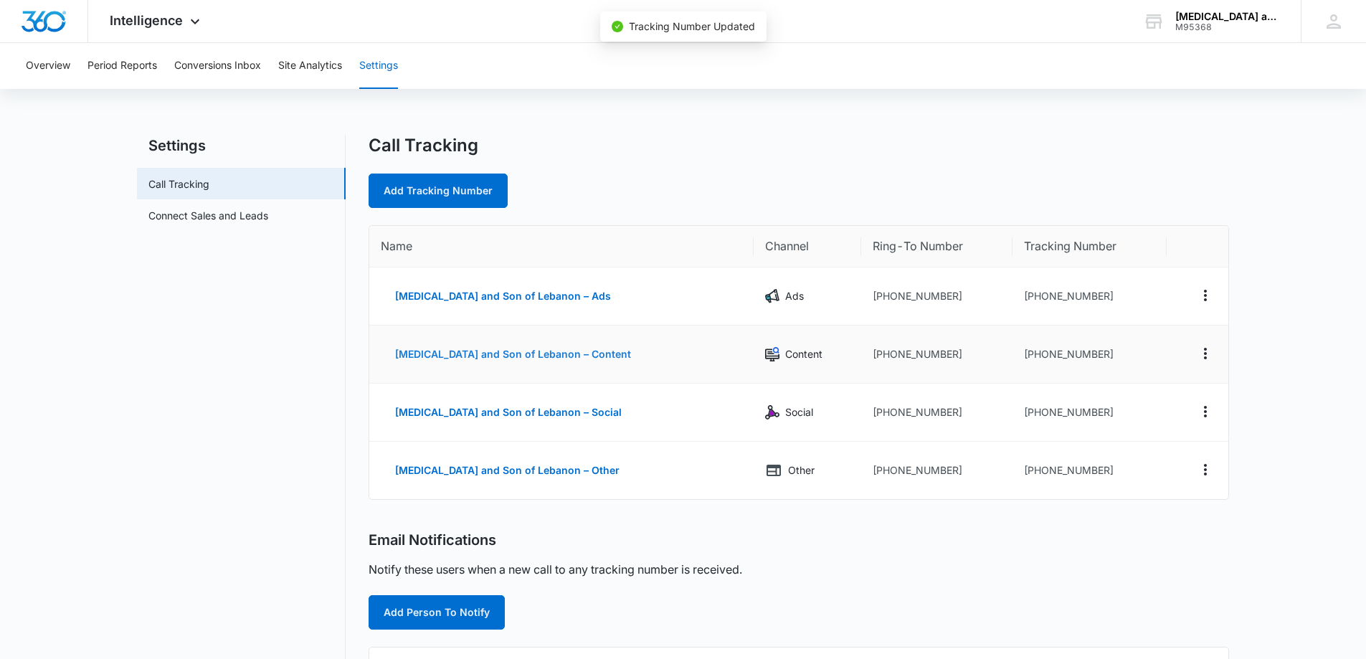
click at [510, 354] on button "[MEDICAL_DATA] and Son of Lebanon – Content" at bounding box center [513, 354] width 265 height 34
select select "CONTENT"
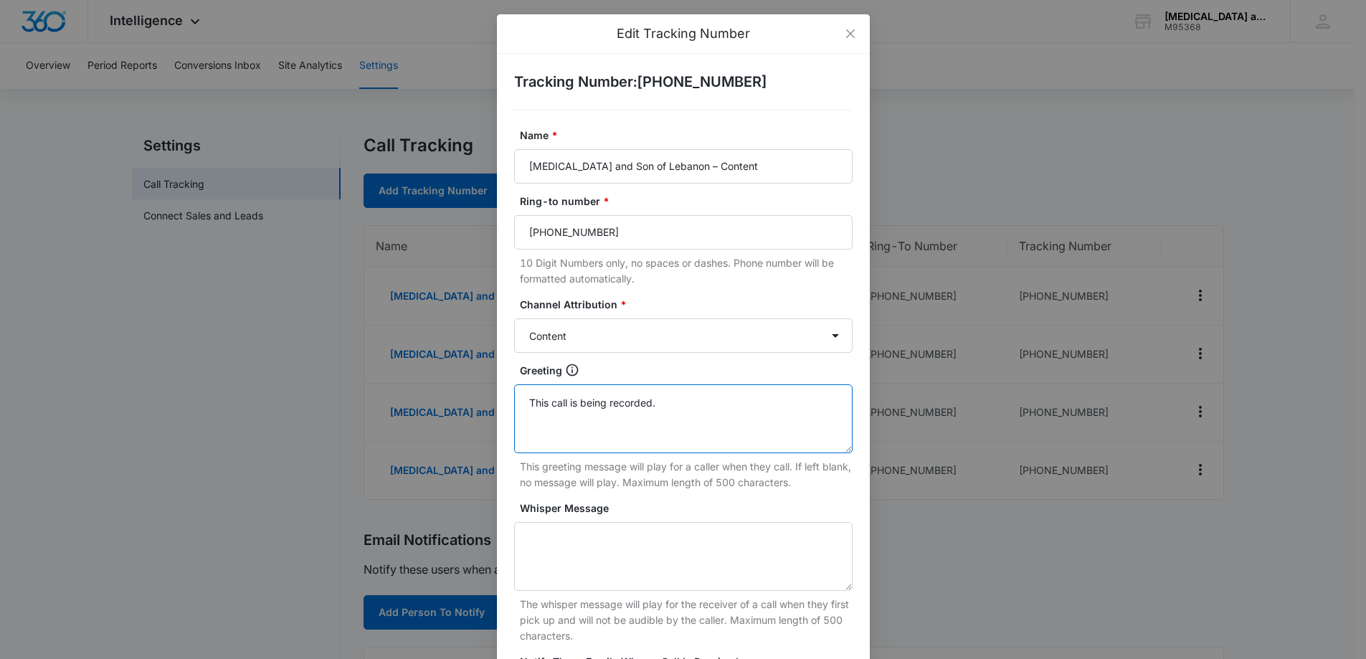
drag, startPoint x: 653, startPoint y: 403, endPoint x: 523, endPoint y: 404, distance: 130.5
click at [523, 404] on textarea "This call is being recorded." at bounding box center [683, 418] width 338 height 69
paste textarea "ank you for contacting [MEDICAL_DATA] and Son of [GEOGRAPHIC_DATA]. We are sorr…"
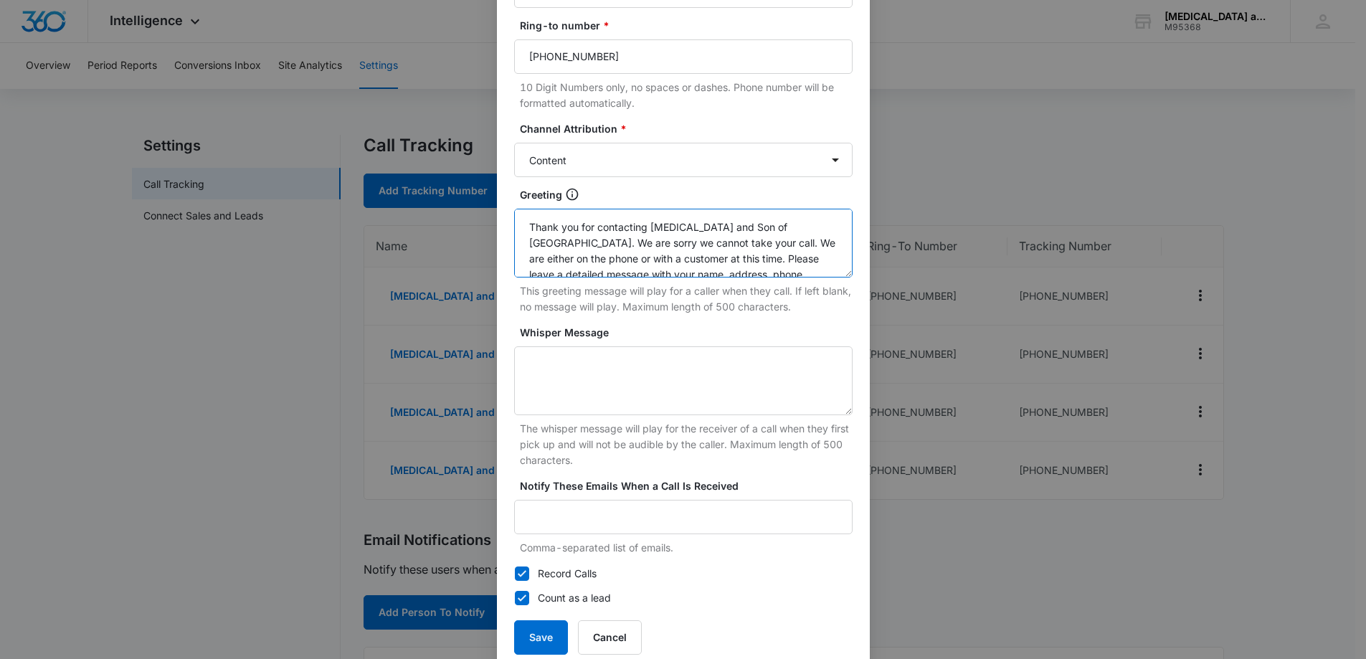
scroll to position [206, 0]
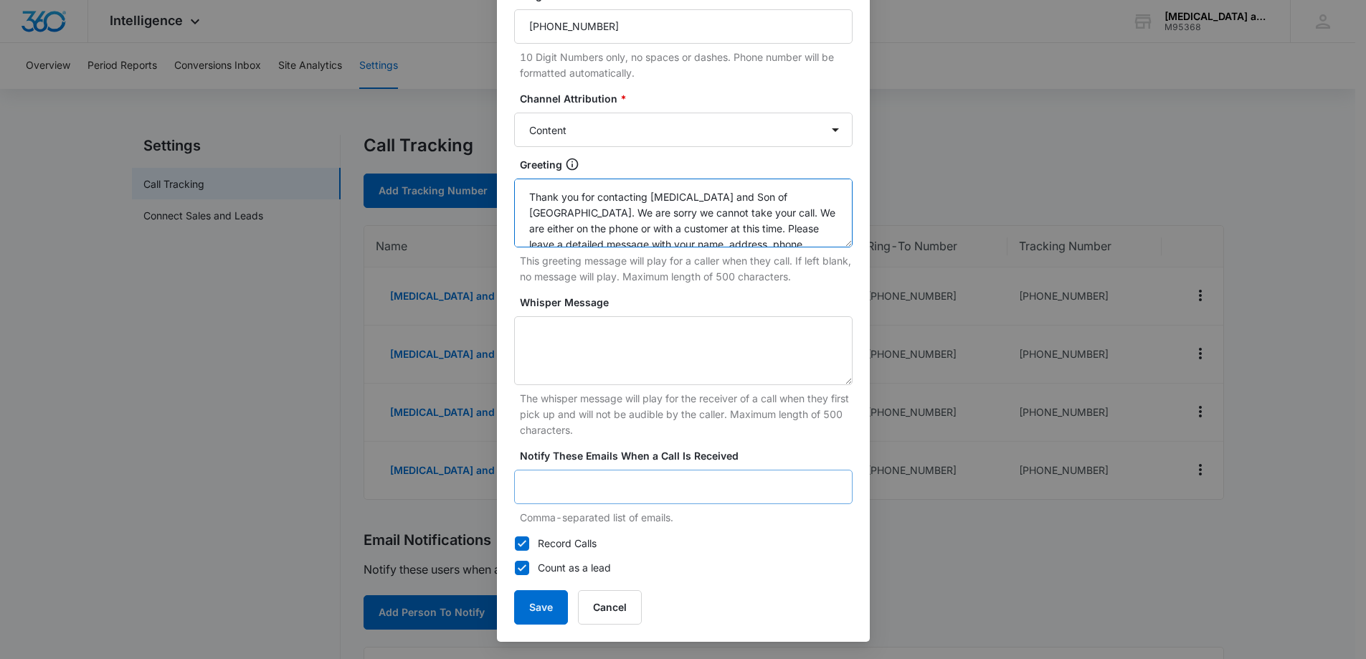
type textarea "Thank you for contacting [MEDICAL_DATA] and Son of [GEOGRAPHIC_DATA]. We are so…"
click at [579, 492] on input "Notify These Emails When a Call Is Received" at bounding box center [683, 487] width 338 height 34
type input "[PERSON_NAME][EMAIL_ADDRESS][DOMAIN_NAME]"
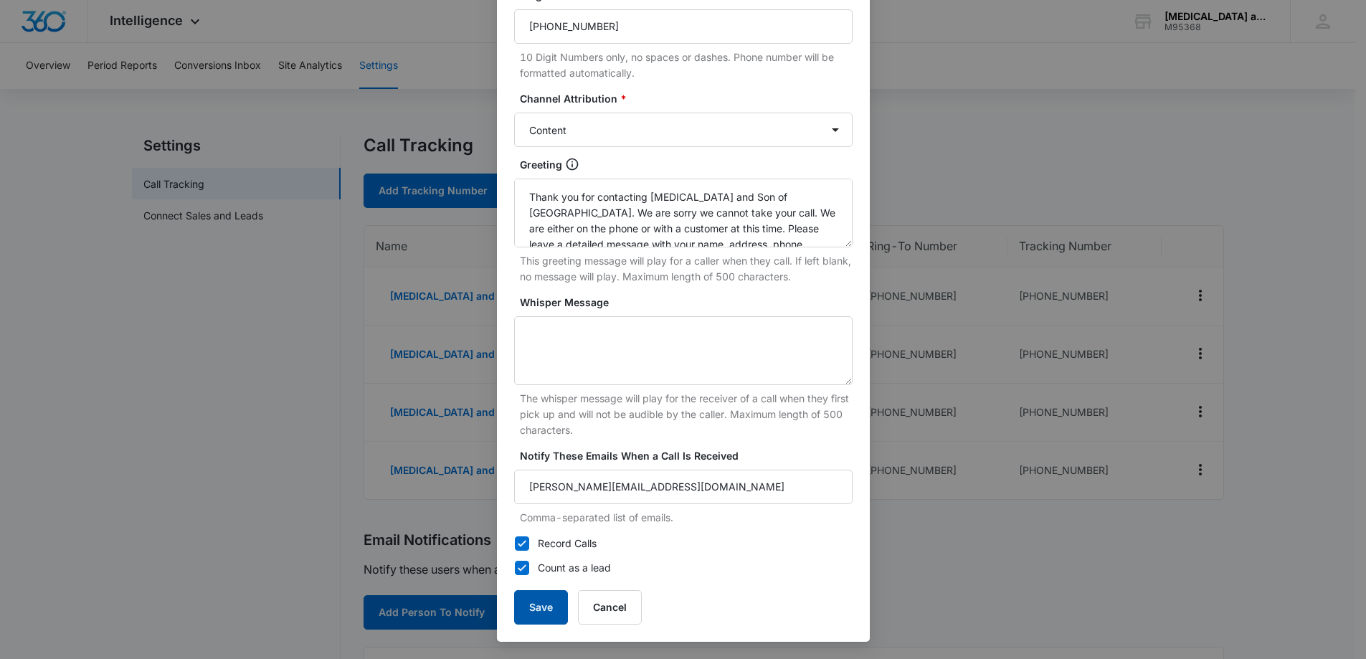
click at [532, 611] on button "Save" at bounding box center [541, 607] width 54 height 34
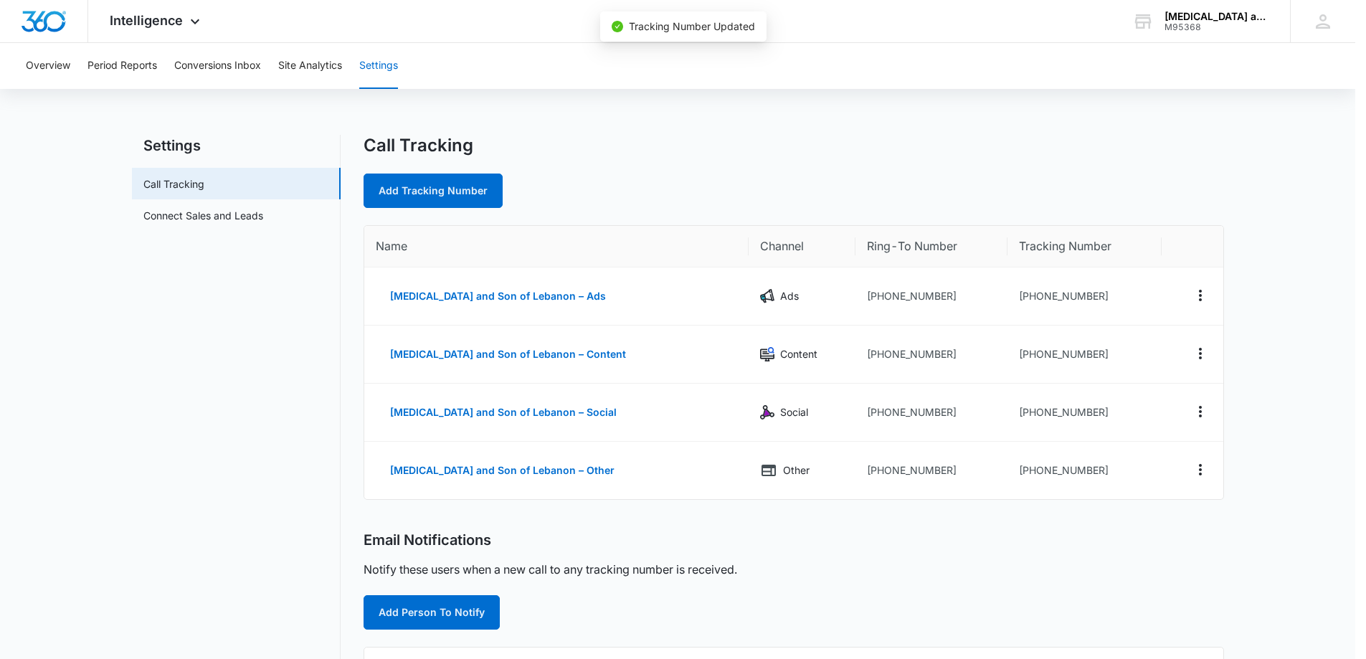
scroll to position [191, 0]
click at [452, 466] on button "[MEDICAL_DATA] and Son of Lebanon – Other" at bounding box center [507, 470] width 253 height 34
select select "OTHER"
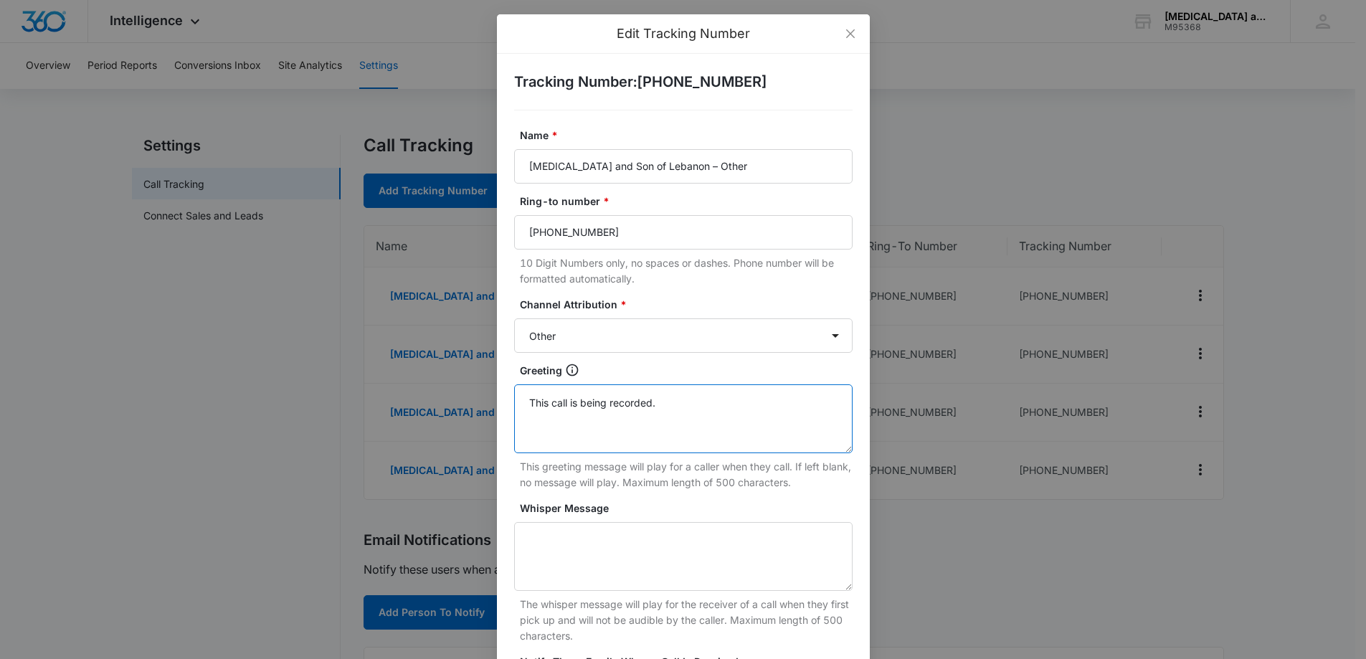
drag, startPoint x: 652, startPoint y: 404, endPoint x: 520, endPoint y: 404, distance: 131.9
click at [520, 404] on textarea "This call is being recorded." at bounding box center [683, 418] width 338 height 69
paste textarea "ank you for contacting [MEDICAL_DATA] and Son of [GEOGRAPHIC_DATA]. We are sorr…"
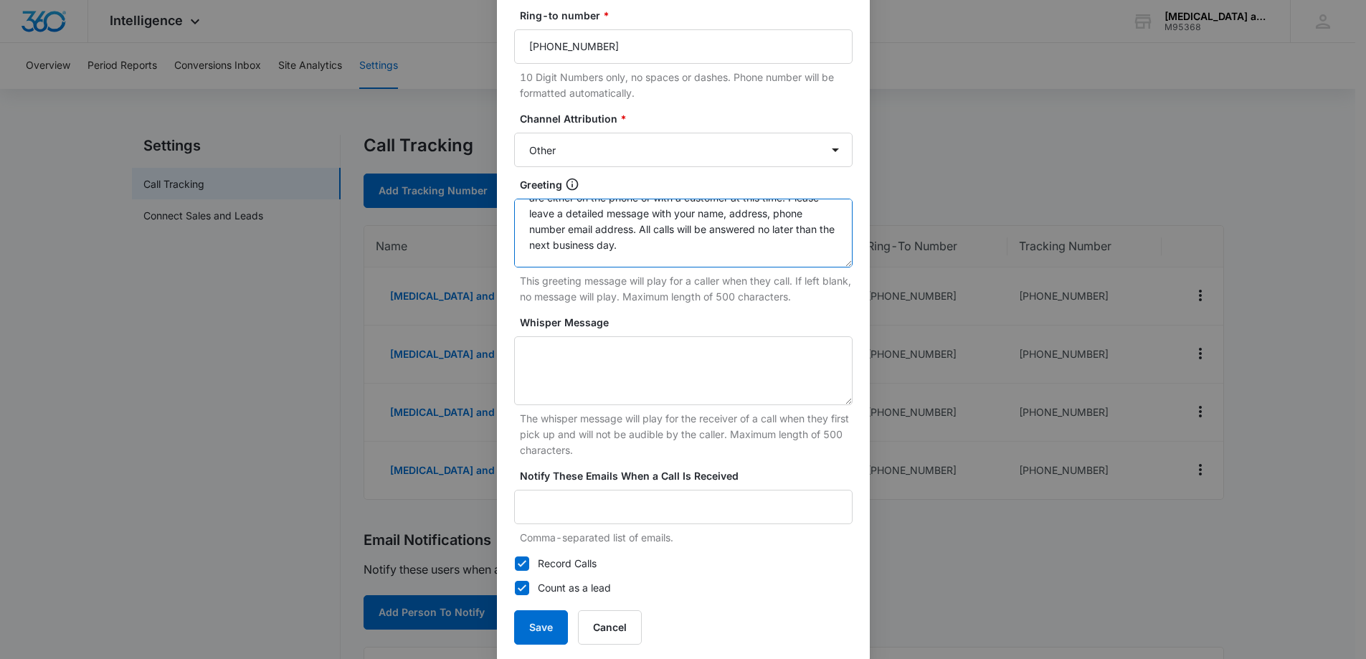
scroll to position [206, 0]
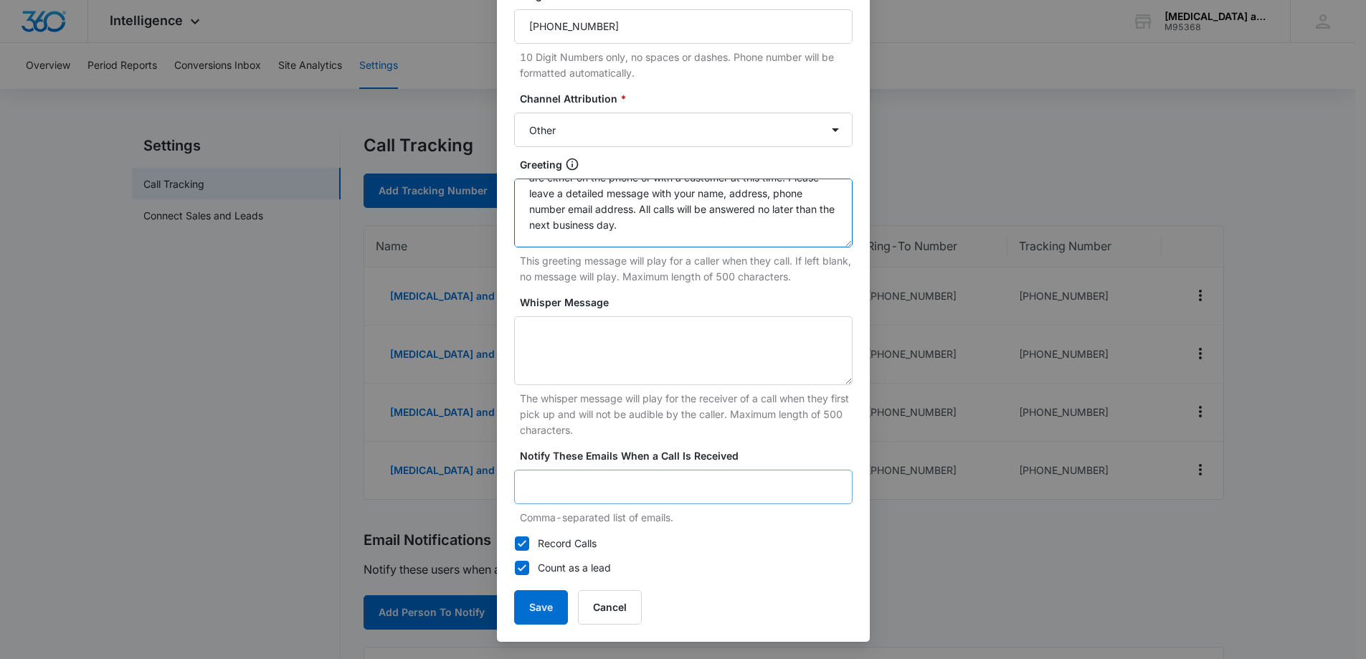
type textarea "Thank you for contacting [MEDICAL_DATA] and Son of [GEOGRAPHIC_DATA]. We are so…"
click at [640, 494] on input "Notify These Emails When a Call Is Received" at bounding box center [683, 487] width 338 height 34
type input "[PERSON_NAME][EMAIL_ADDRESS][DOMAIN_NAME]"
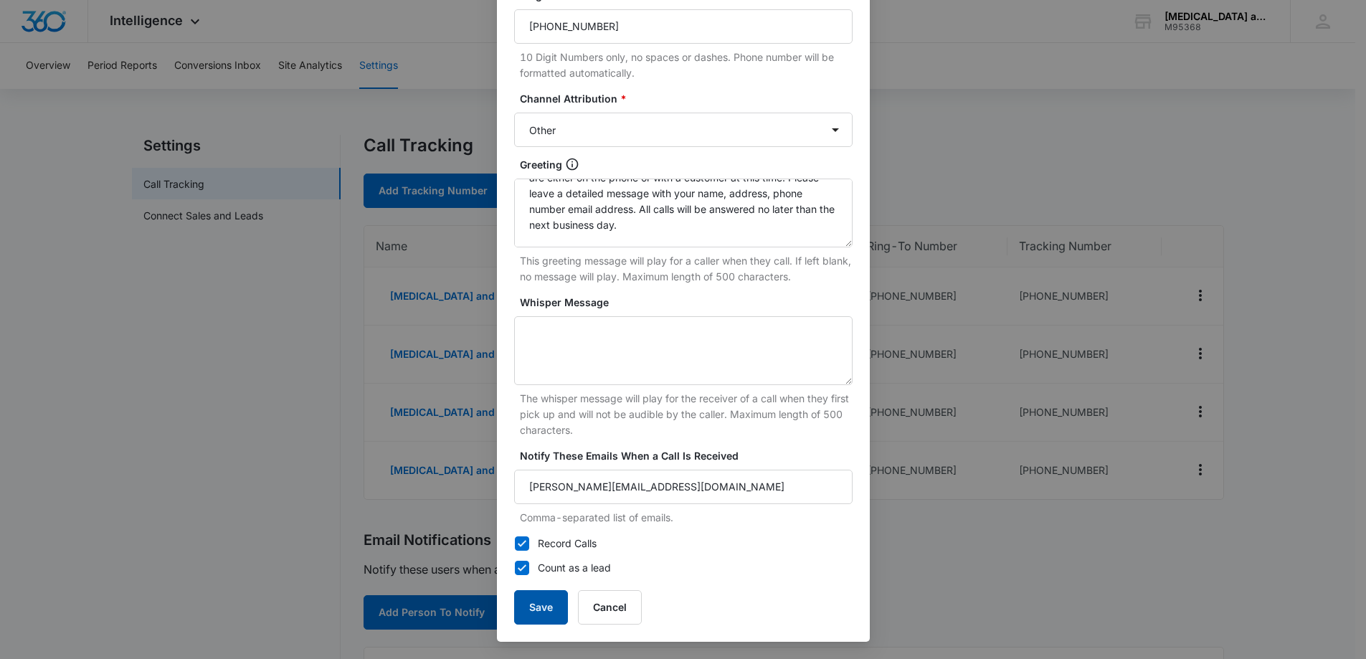
click at [543, 604] on button "Save" at bounding box center [541, 607] width 54 height 34
